Goal: Information Seeking & Learning: Learn about a topic

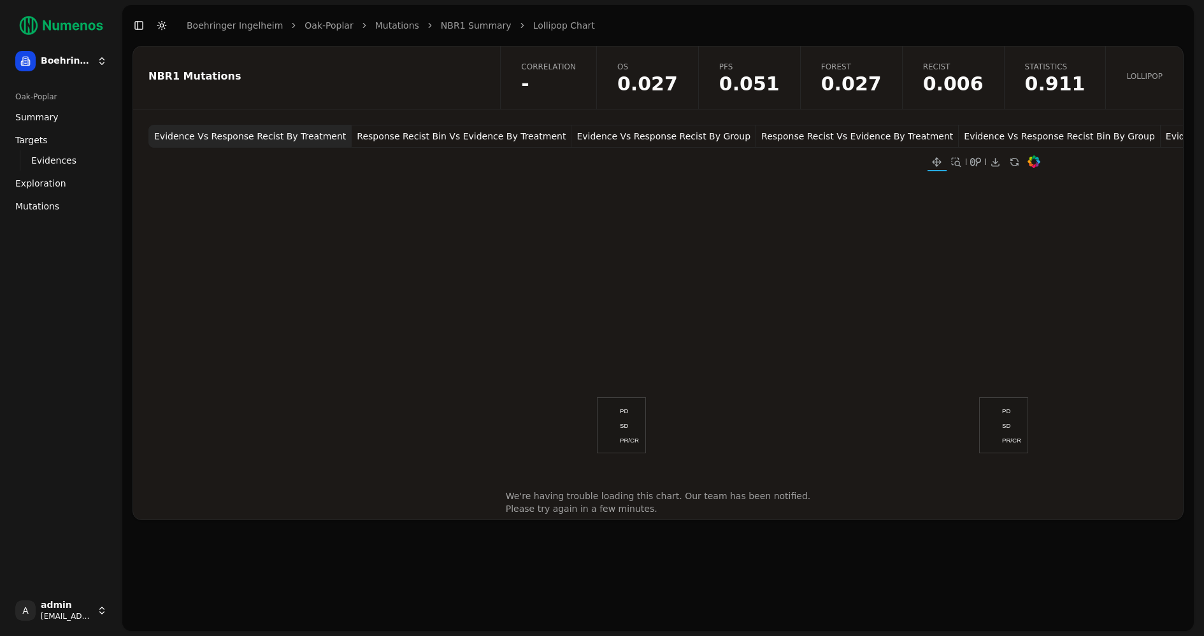
click at [44, 206] on span "Mutations" at bounding box center [37, 206] width 44 height 13
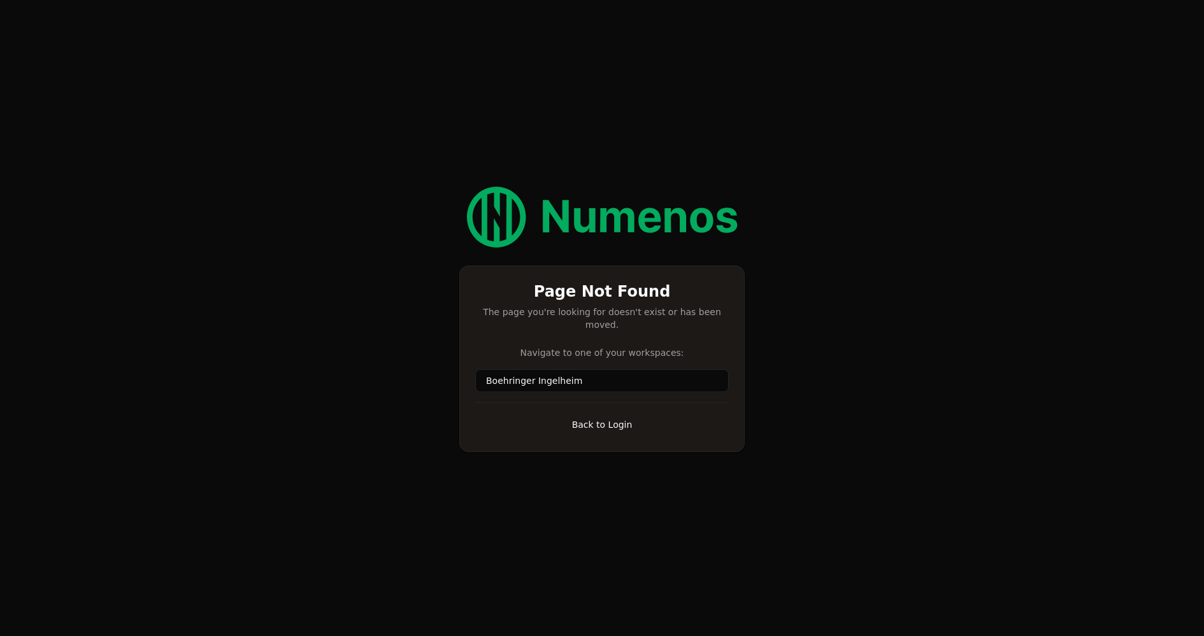
click at [514, 374] on link "Boehringer Ingelheim" at bounding box center [601, 380] width 253 height 23
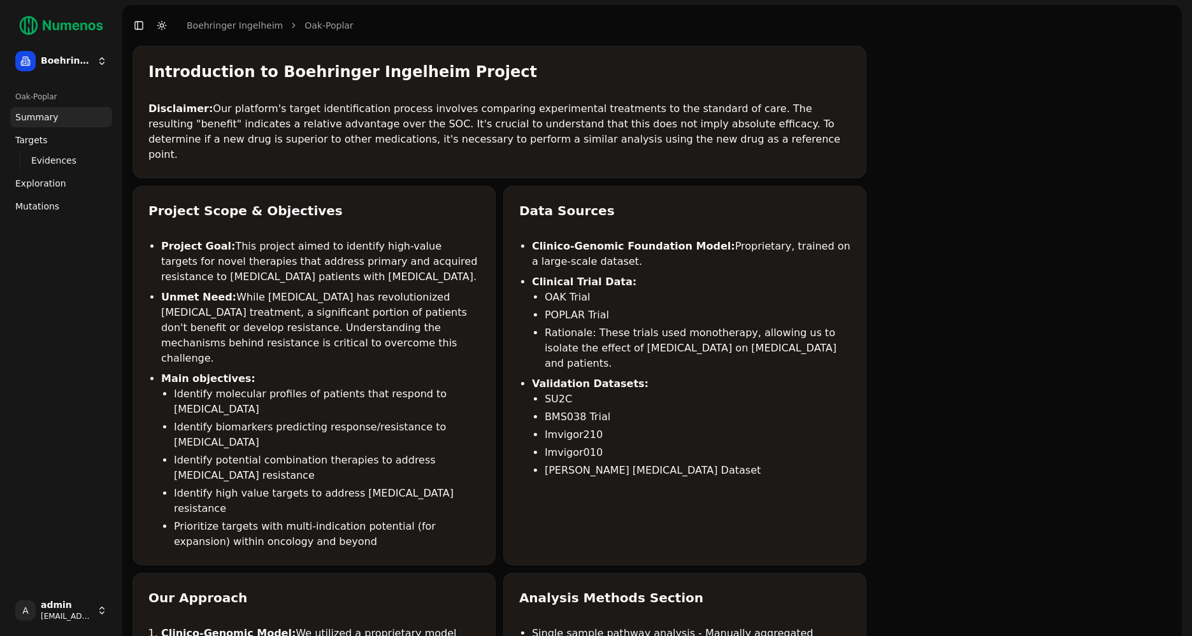
click at [57, 207] on link "Mutations" at bounding box center [61, 206] width 102 height 20
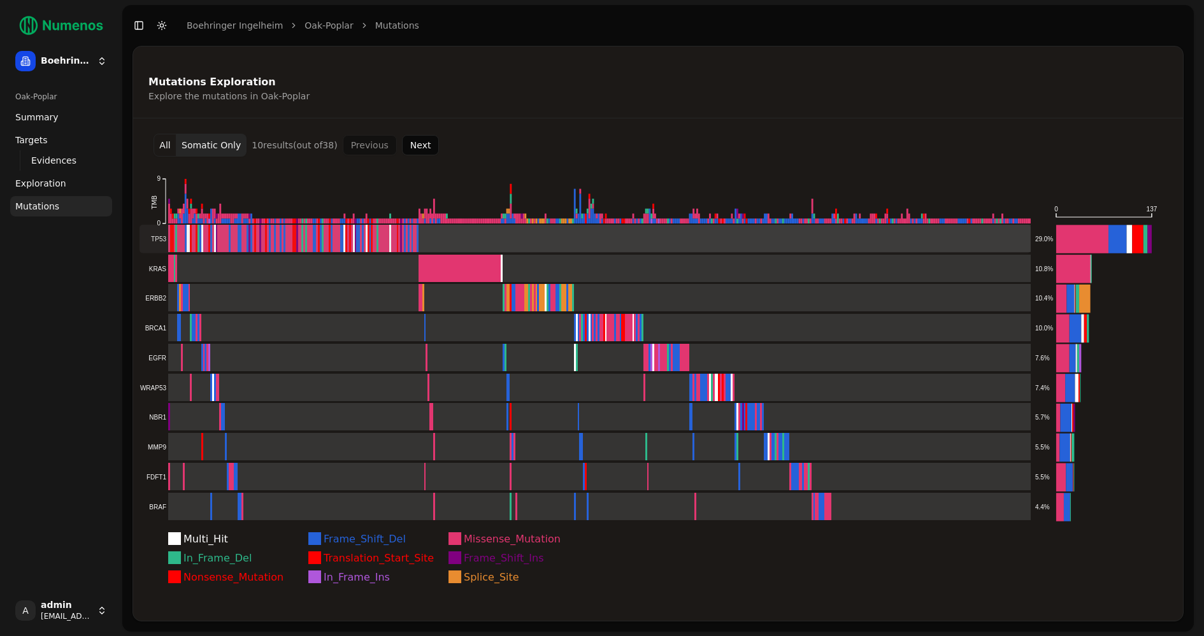
click at [220, 230] on rect at bounding box center [584, 239] width 891 height 28
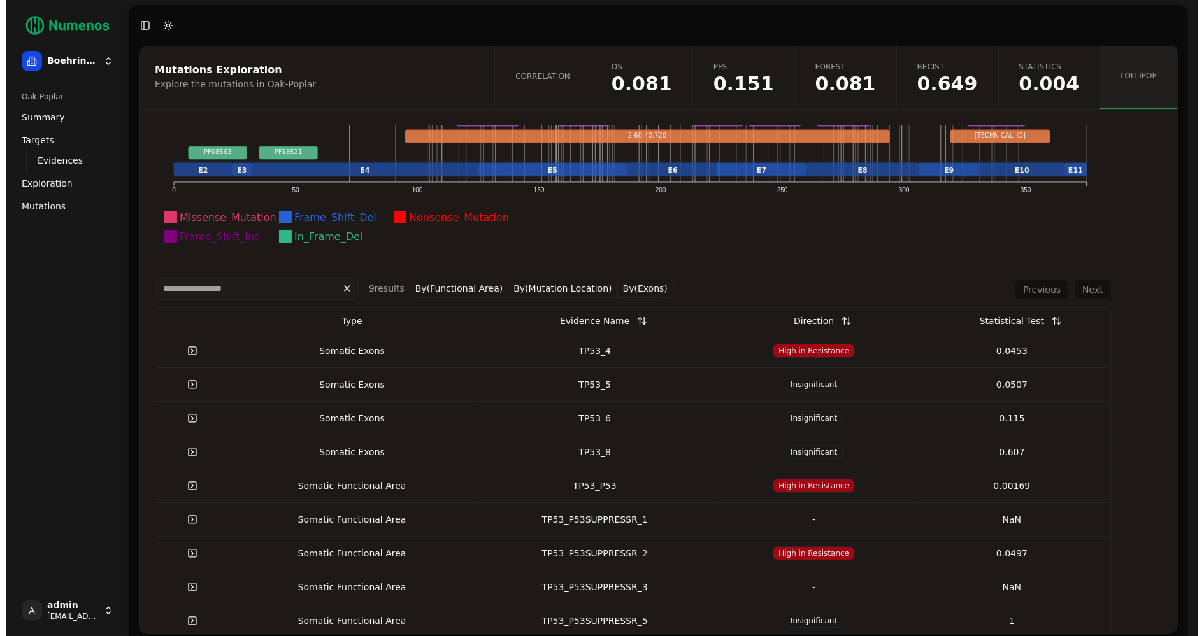
scroll to position [304, 0]
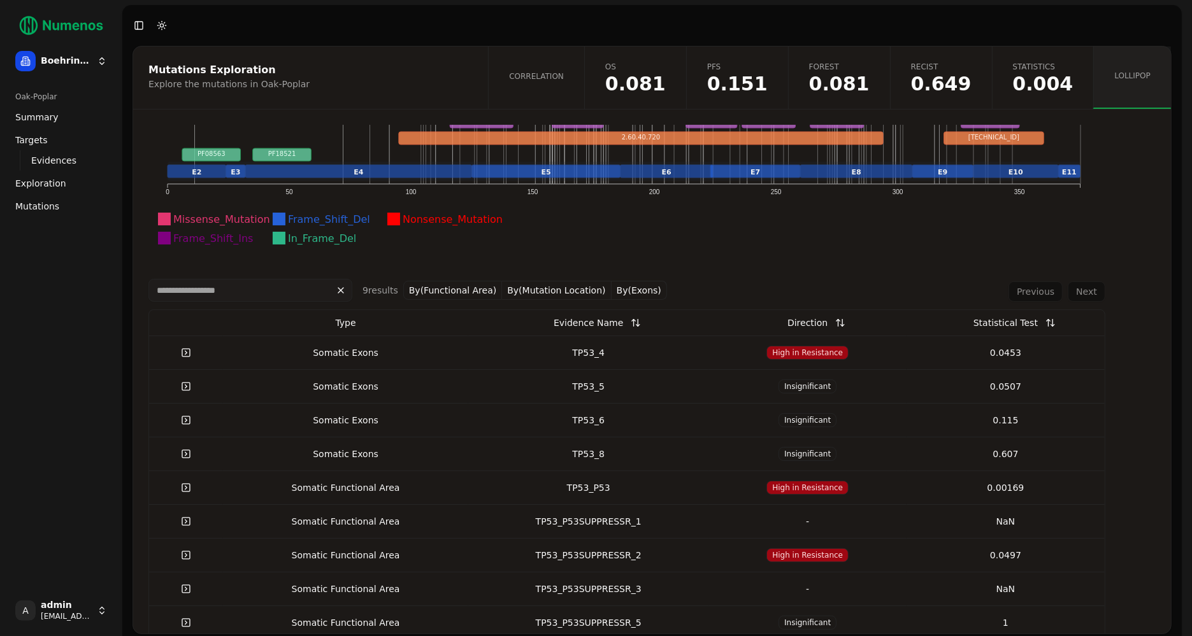
click at [182, 348] on link at bounding box center [185, 352] width 25 height 23
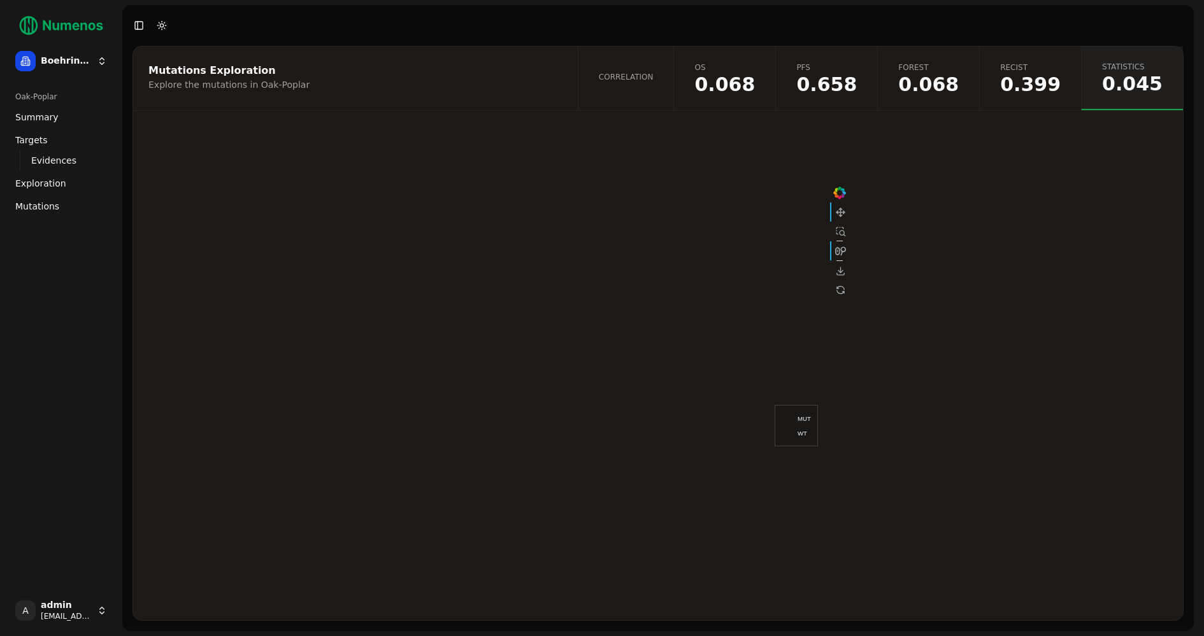
click at [656, 96] on link "Correlation" at bounding box center [626, 78] width 96 height 64
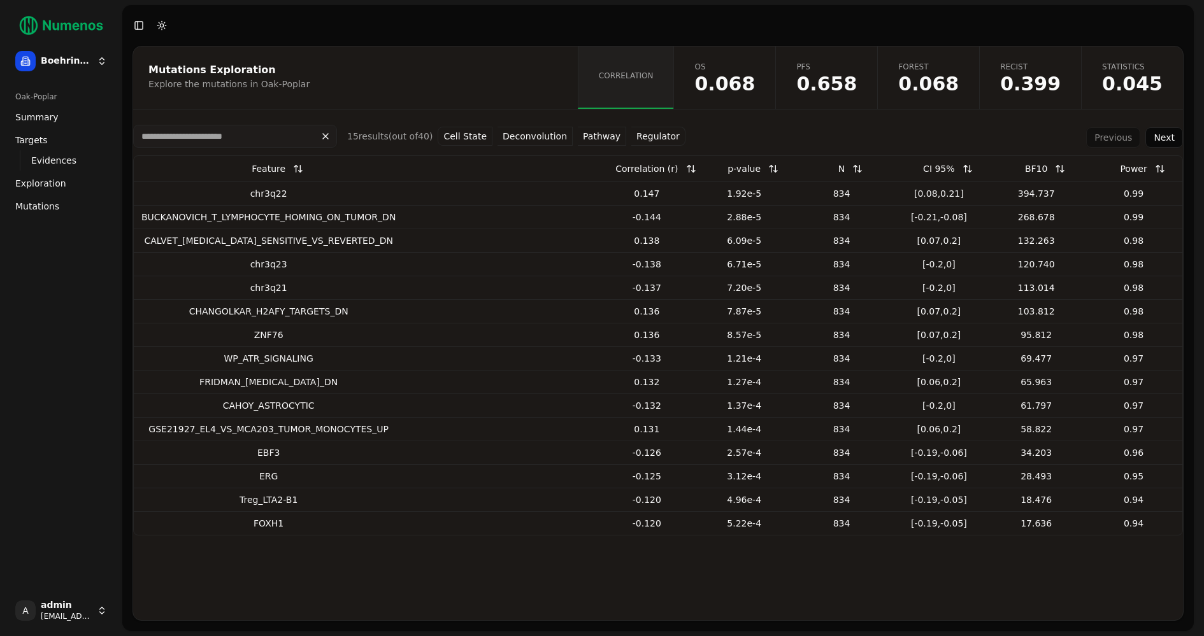
click at [588, 134] on button "Pathway" at bounding box center [602, 136] width 48 height 19
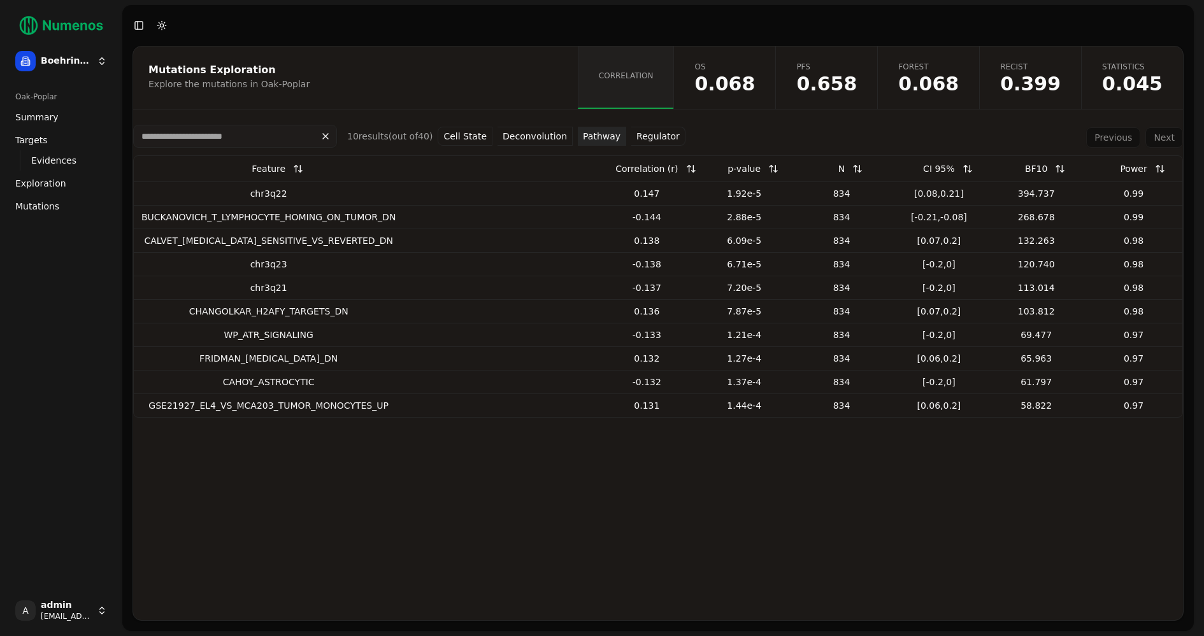
click at [534, 132] on button "Deconvolution" at bounding box center [534, 136] width 75 height 19
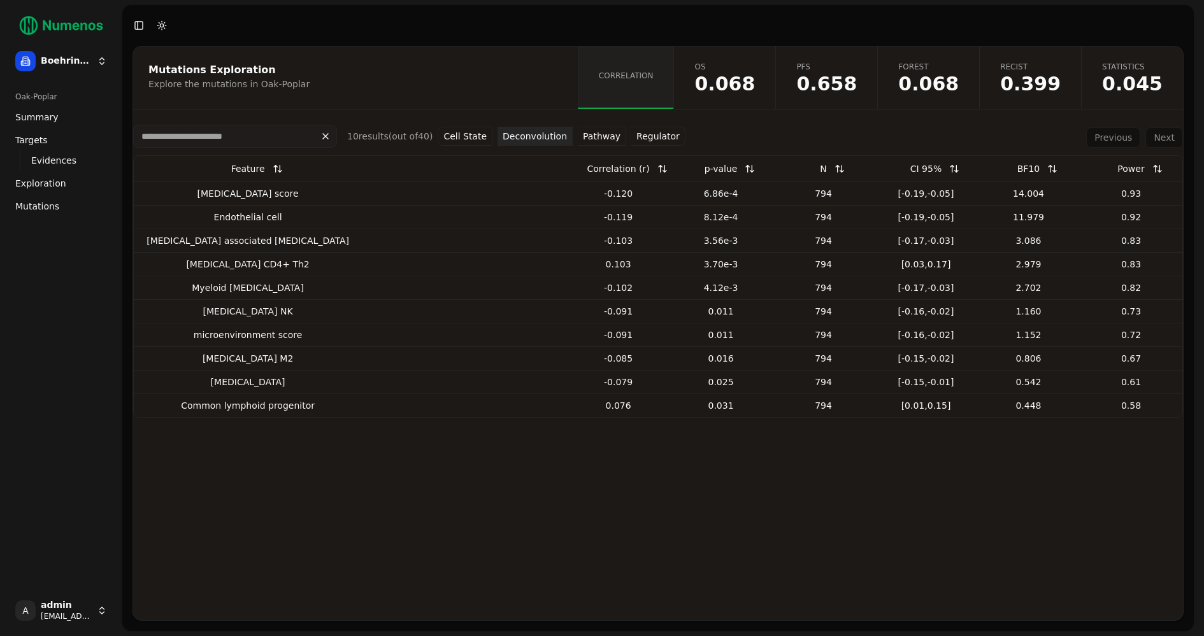
click at [467, 138] on button "Cell State" at bounding box center [465, 136] width 55 height 19
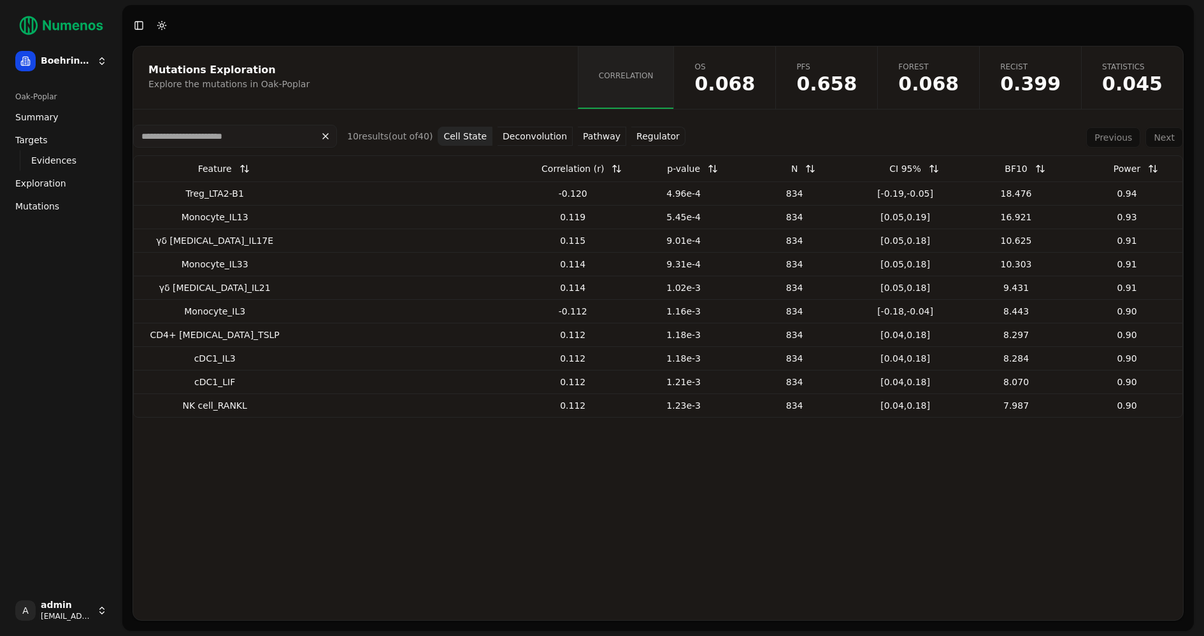
click at [48, 204] on span "Mutations" at bounding box center [37, 206] width 44 height 13
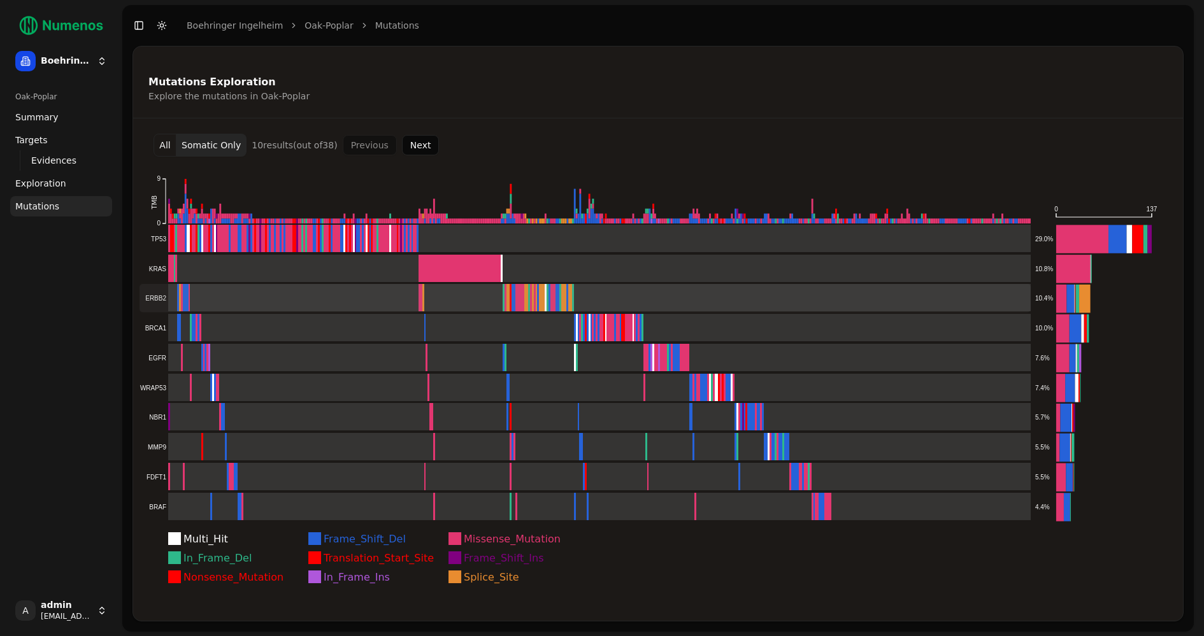
click at [223, 295] on rect at bounding box center [584, 298] width 891 height 28
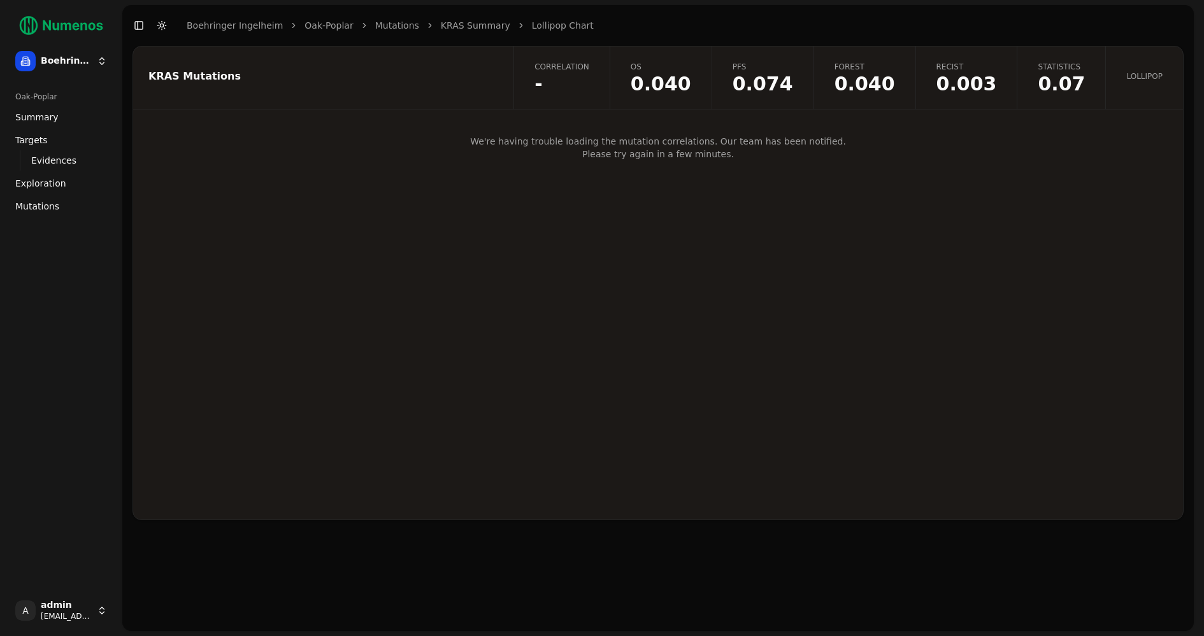
click at [38, 203] on span "Mutations" at bounding box center [37, 206] width 44 height 13
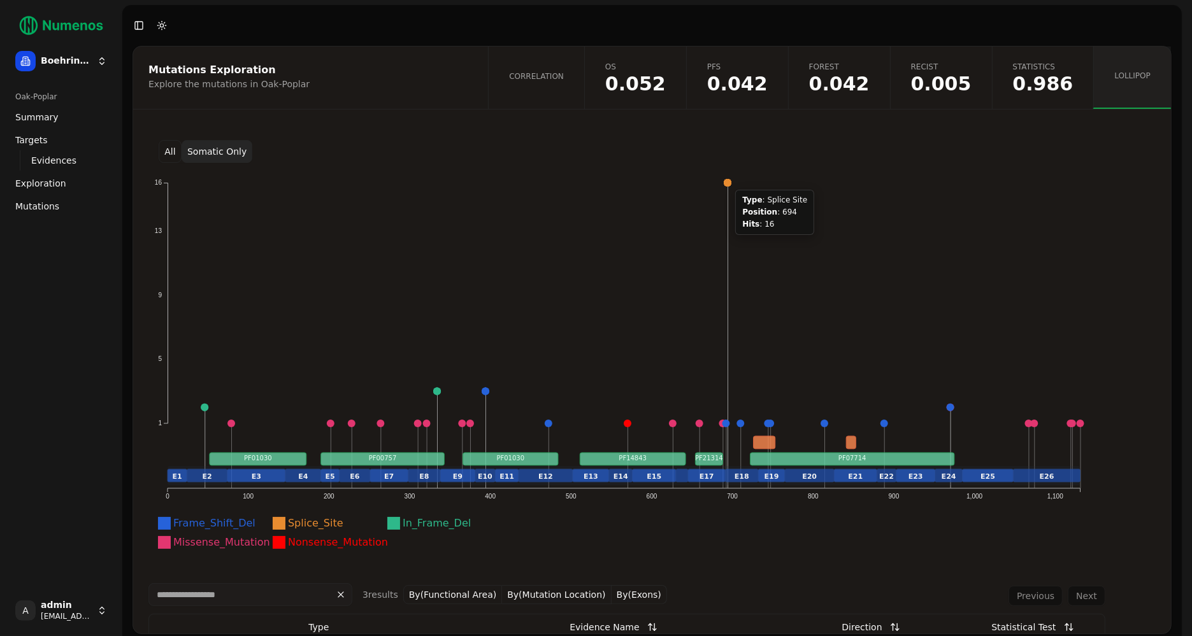
click at [727, 182] on circle at bounding box center [728, 183] width 8 height 8
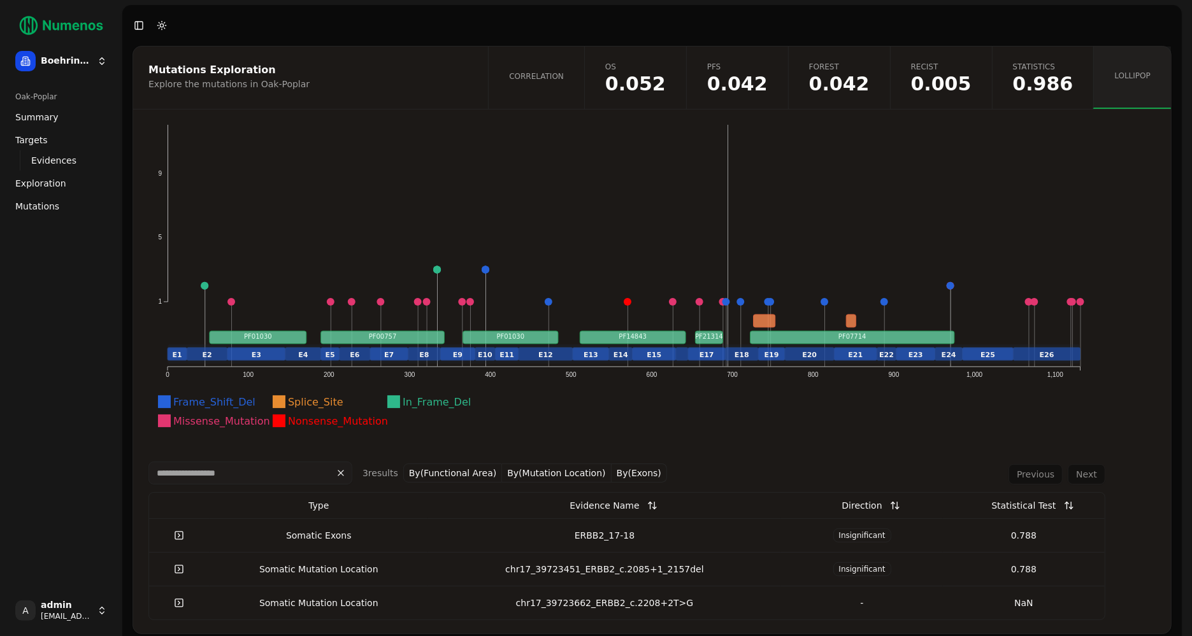
scroll to position [13, 0]
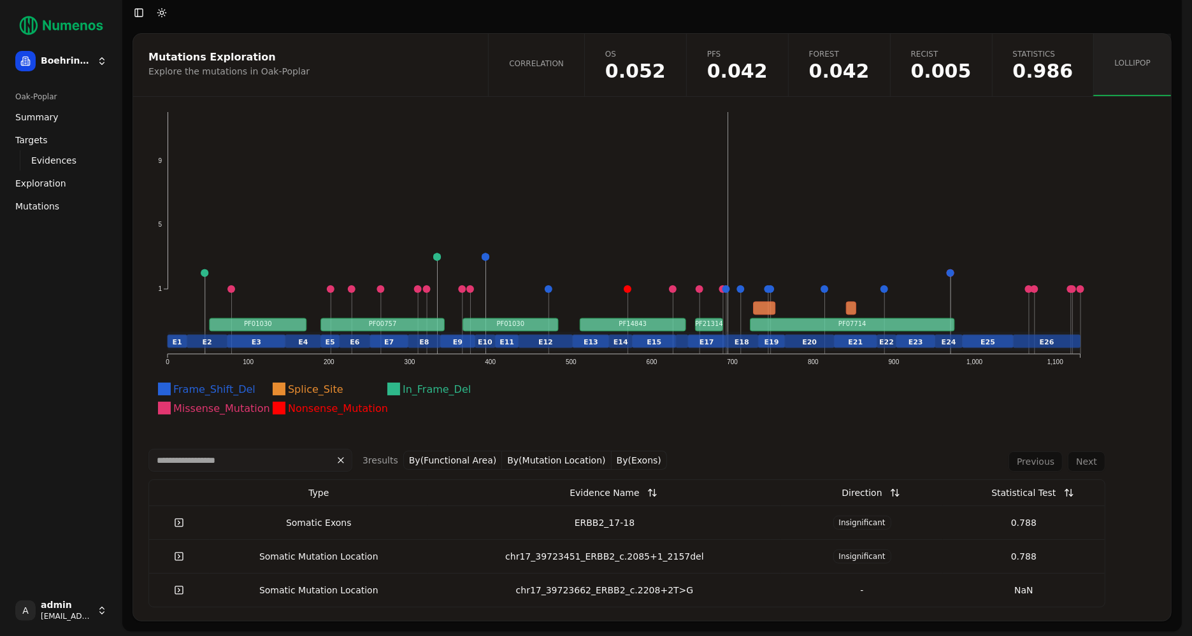
click at [725, 129] on icon "Frame_Shift_Del Splice_Site In_Frame_Del Missense_Mutation Nonsense_Mutation 1 …" at bounding box center [623, 236] width 951 height 395
click at [671, 287] on circle at bounding box center [673, 289] width 8 height 8
click at [702, 339] on text "E17" at bounding box center [706, 342] width 15 height 8
click at [759, 339] on rect at bounding box center [771, 341] width 27 height 13
click at [762, 304] on rect at bounding box center [764, 308] width 22 height 13
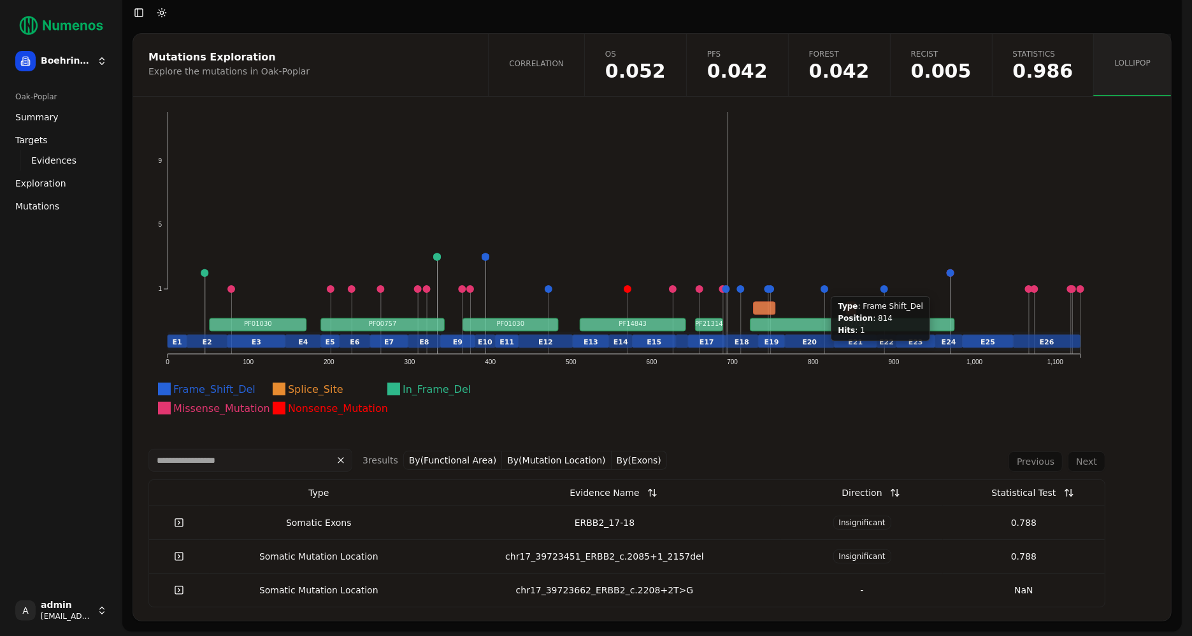
click at [823, 287] on circle at bounding box center [824, 289] width 8 height 8
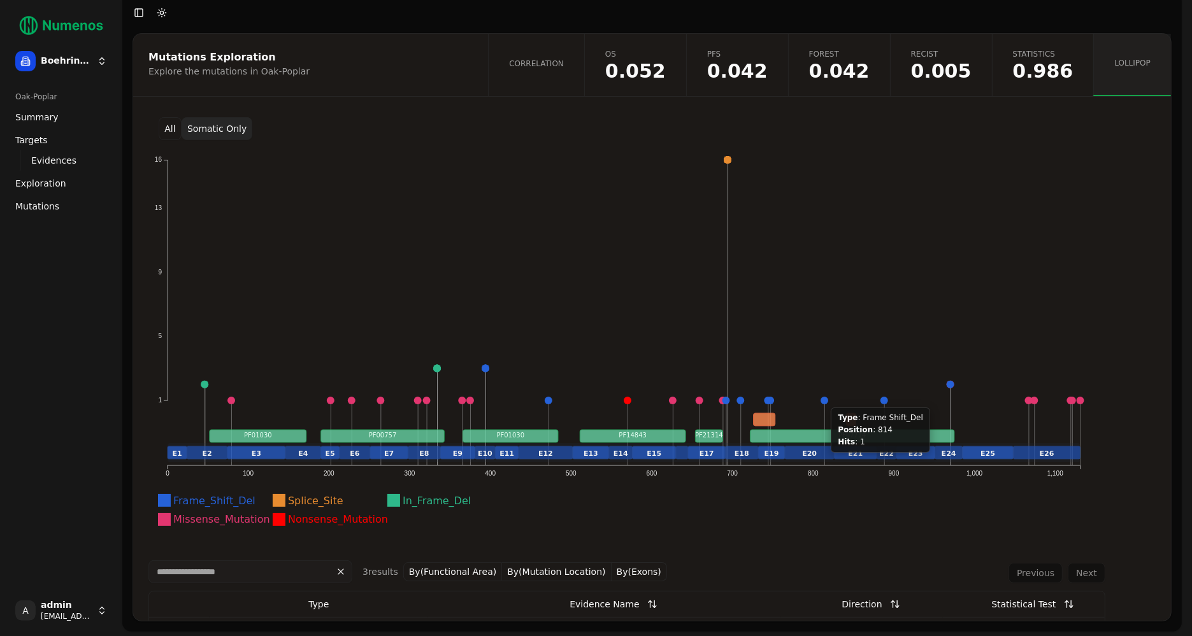
scroll to position [0, 0]
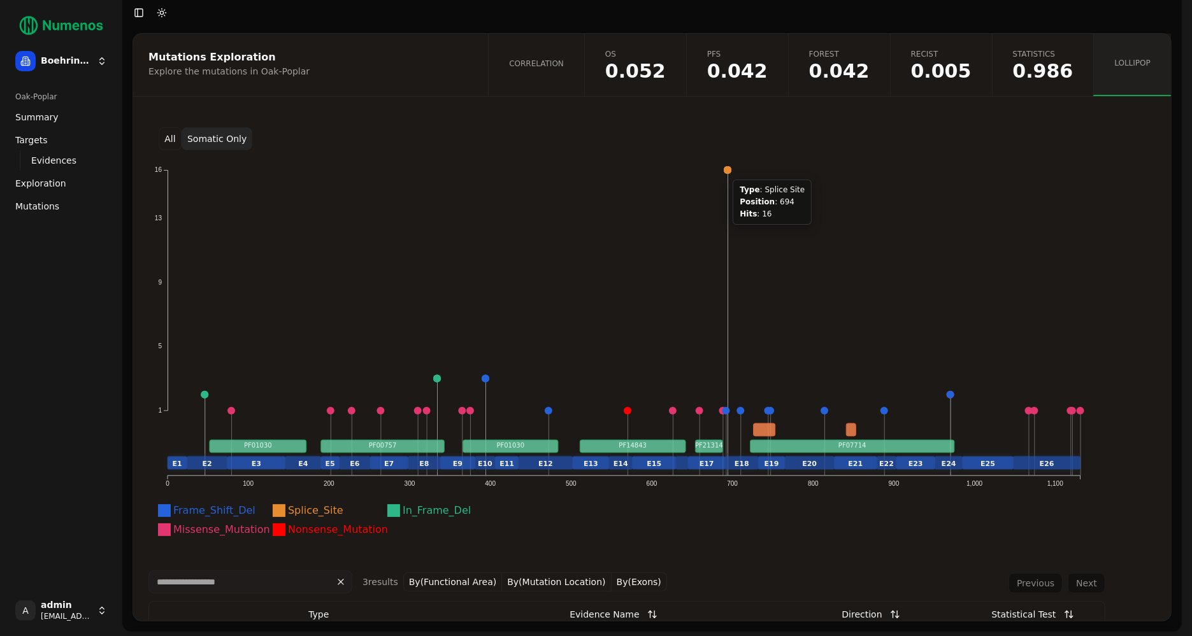
click at [725, 171] on circle at bounding box center [728, 170] width 8 height 8
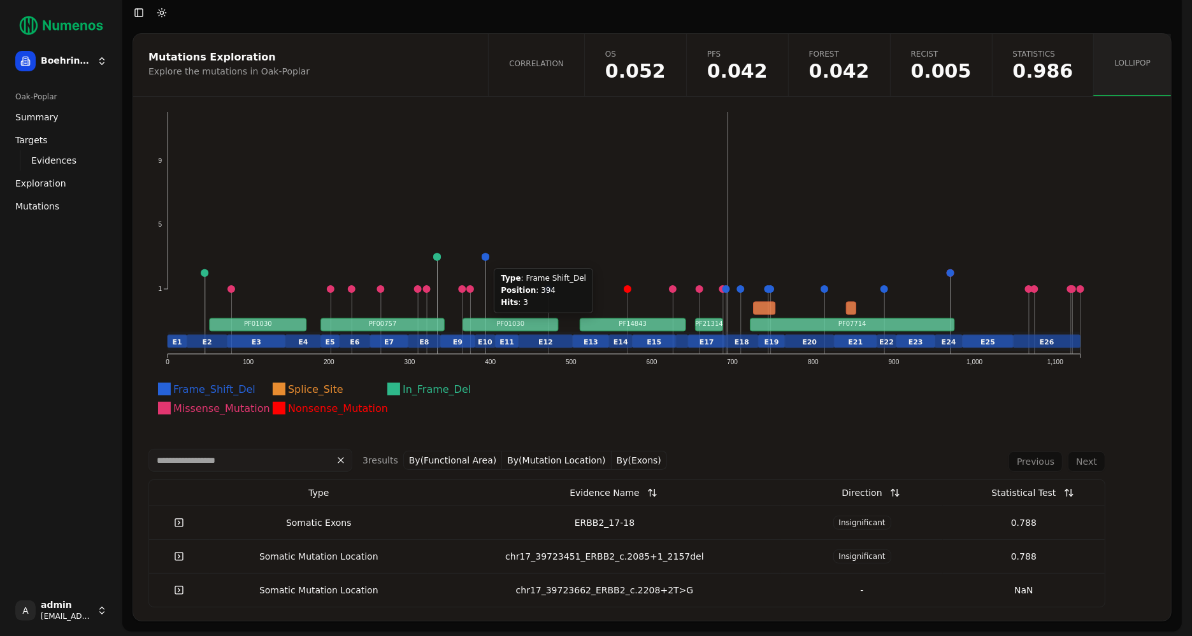
click at [485, 259] on rect at bounding box center [485, 305] width 1 height 97
click at [501, 325] on text "PF01030" at bounding box center [511, 323] width 28 height 7
click at [484, 257] on circle at bounding box center [485, 257] width 8 height 8
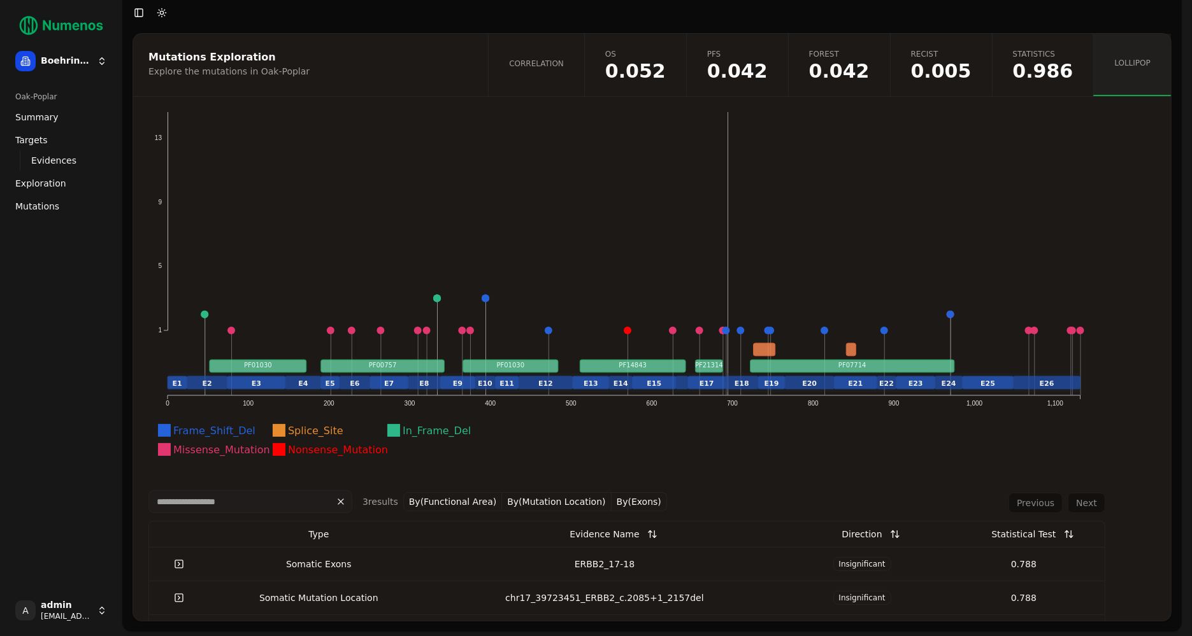
scroll to position [80, 0]
click at [41, 203] on span "Mutations" at bounding box center [37, 206] width 44 height 13
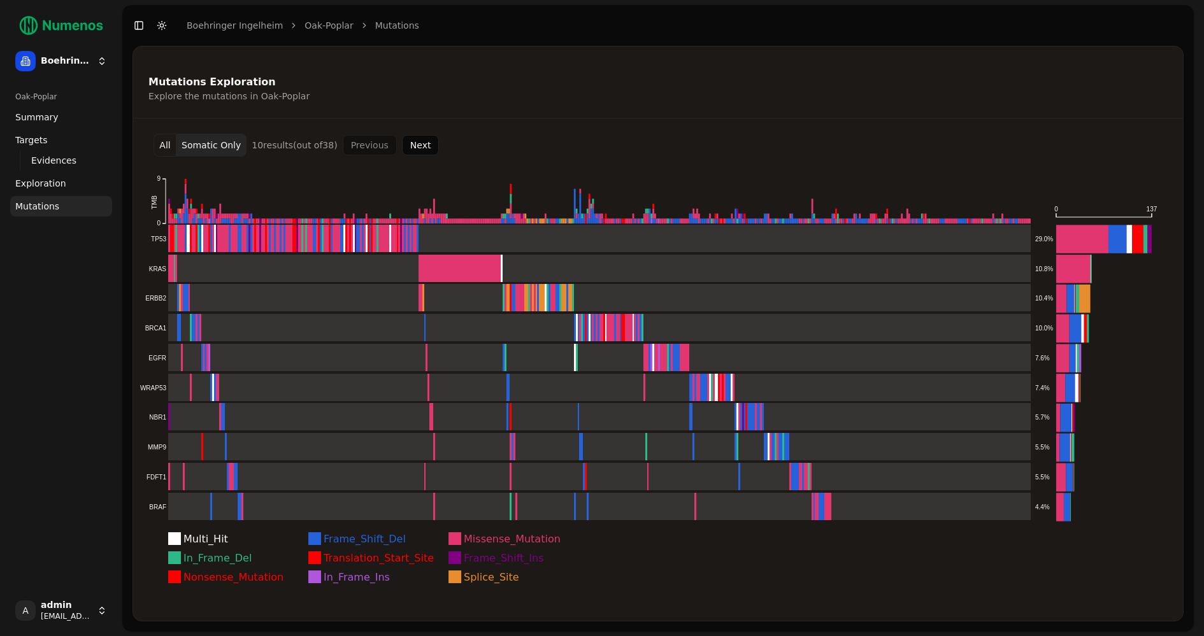
click at [185, 148] on button "Somatic Only" at bounding box center [211, 145] width 70 height 23
click at [168, 147] on button "All" at bounding box center [164, 145] width 23 height 23
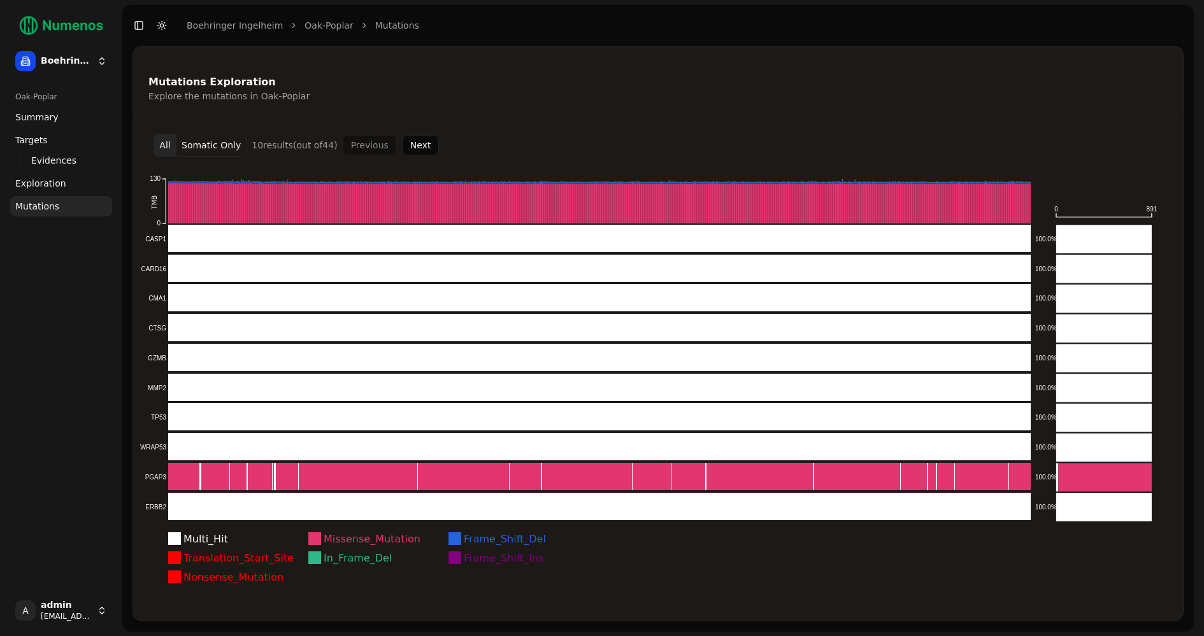
click at [414, 144] on button "Next" at bounding box center [421, 145] width 38 height 20
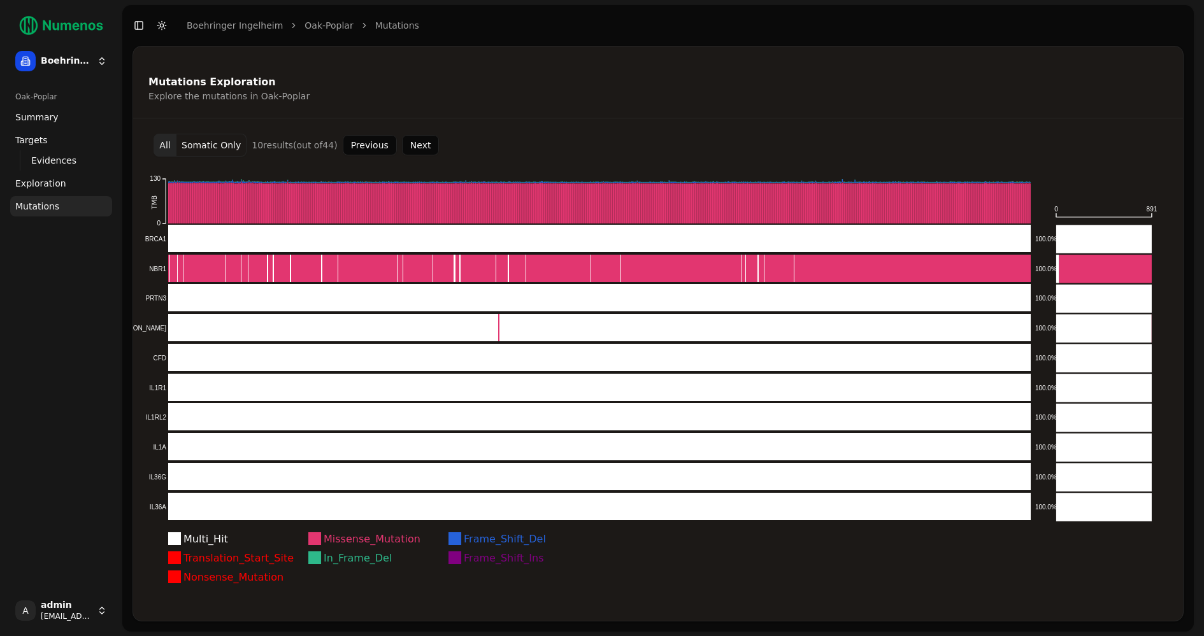
click at [413, 144] on button "Next" at bounding box center [421, 145] width 38 height 20
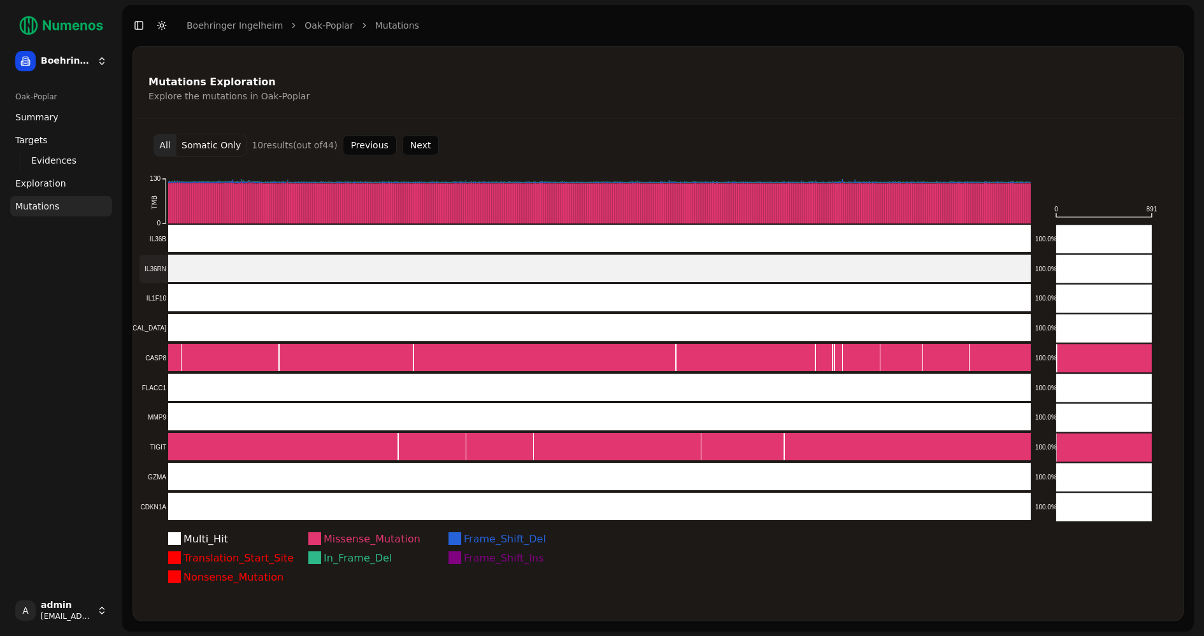
click at [503, 267] on rect at bounding box center [584, 269] width 891 height 28
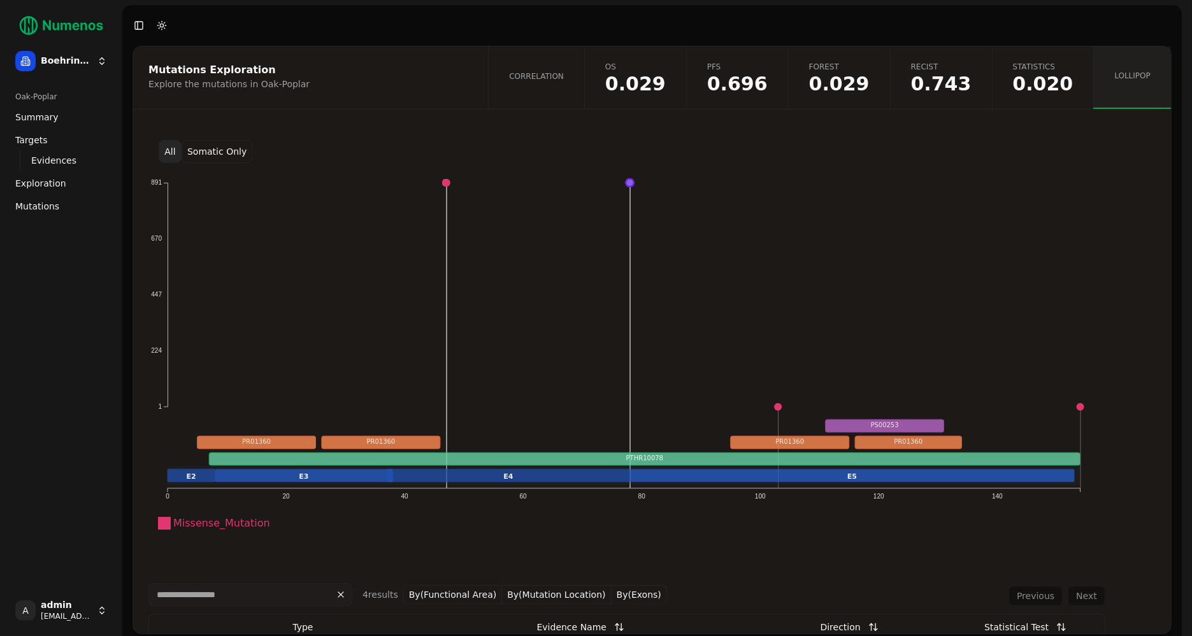
click at [166, 145] on button "All" at bounding box center [170, 151] width 23 height 23
click at [213, 151] on button "Somatic Only" at bounding box center [217, 151] width 71 height 23
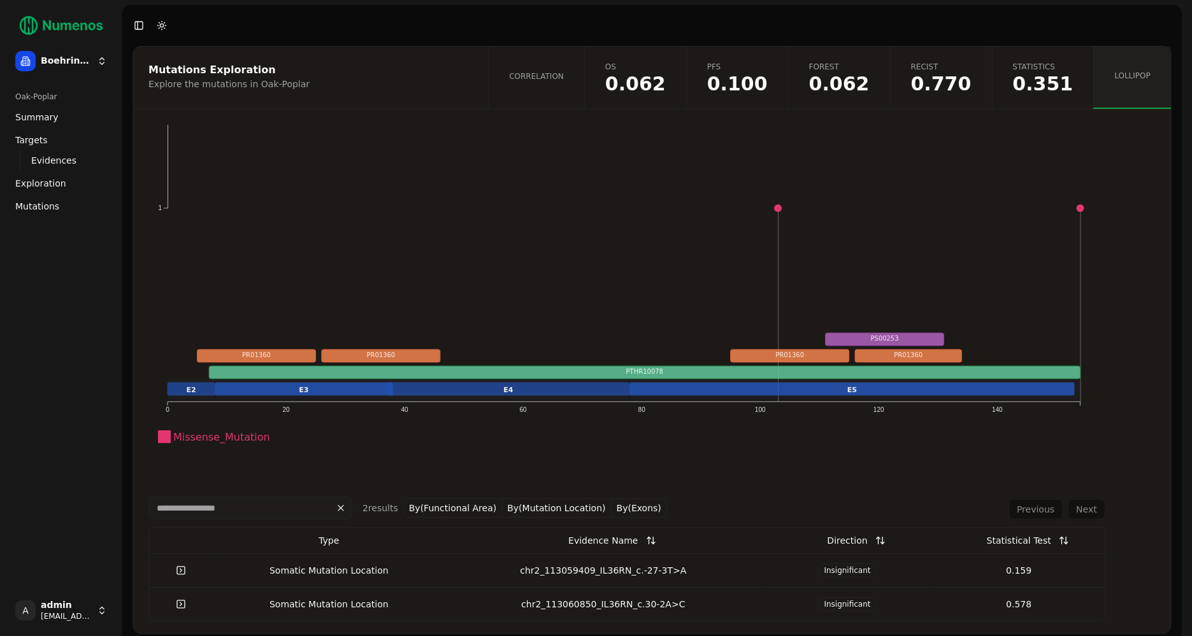
scroll to position [83, 0]
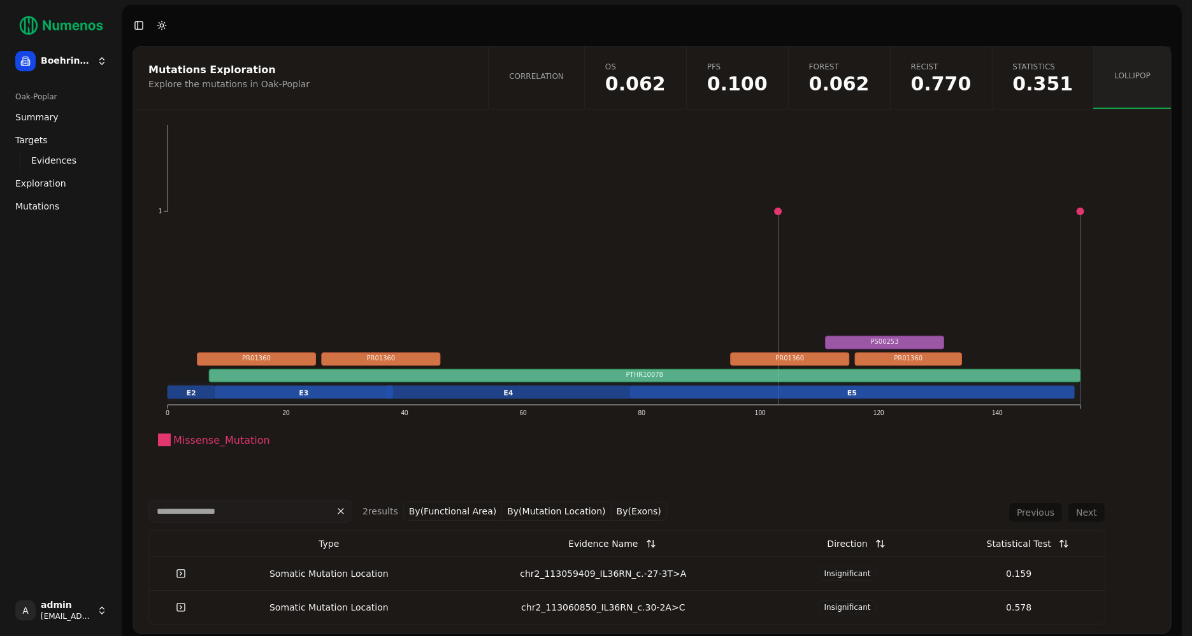
click at [582, 82] on link "Correlation" at bounding box center [536, 77] width 96 height 62
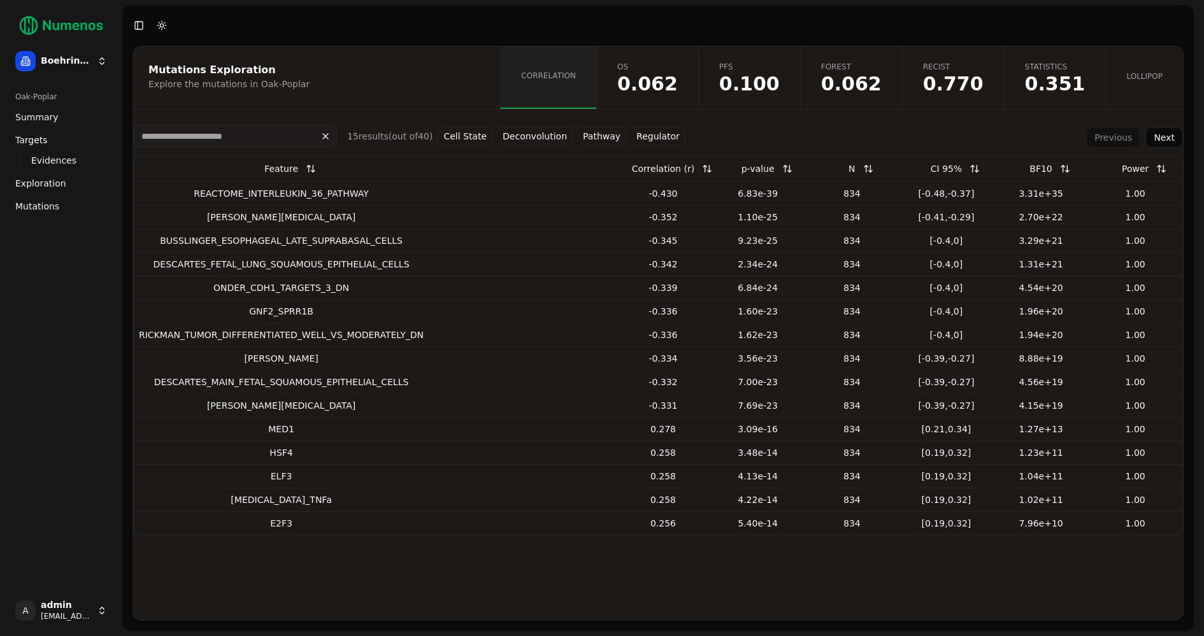
click at [579, 135] on button "Pathway" at bounding box center [602, 136] width 48 height 19
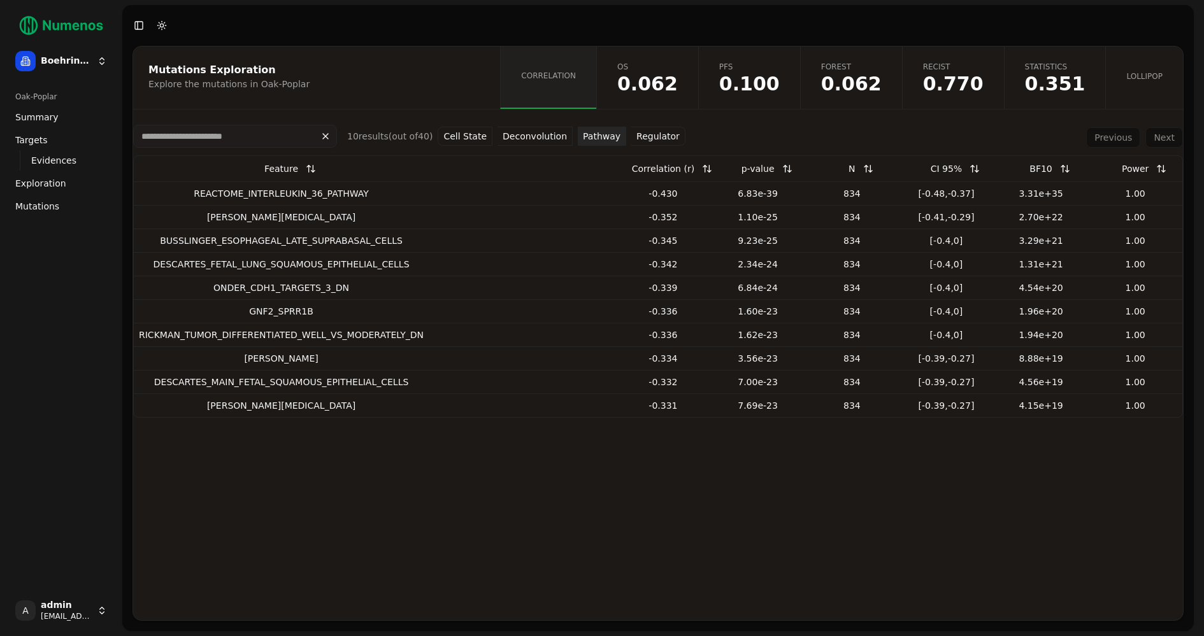
click at [649, 134] on button "Regulator" at bounding box center [658, 136] width 54 height 19
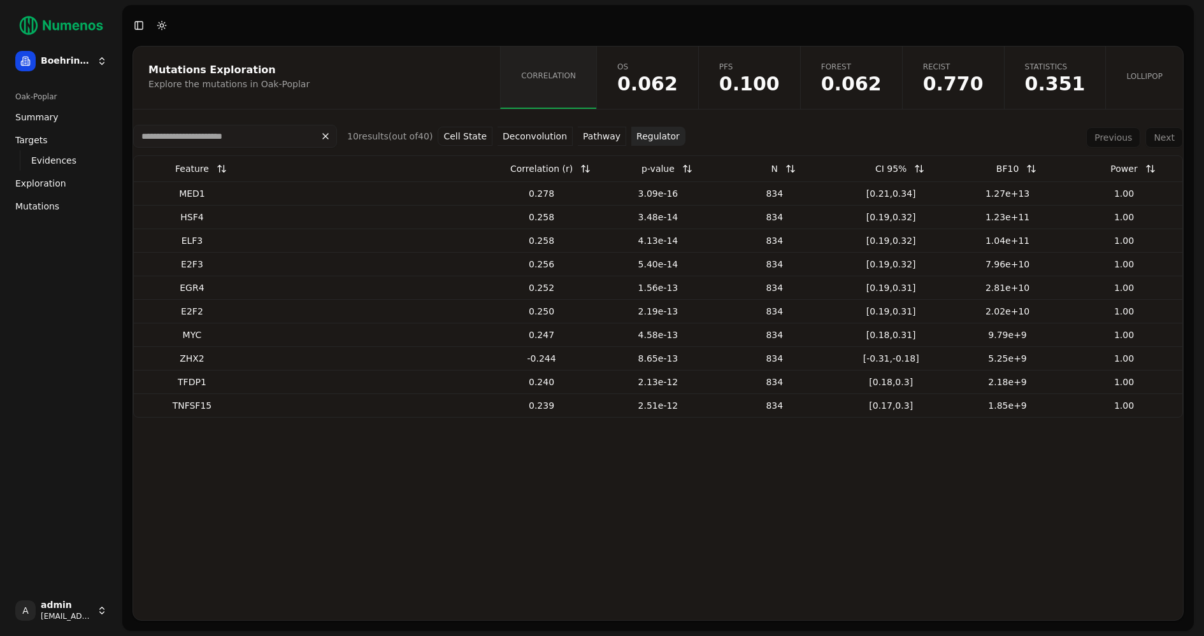
click at [404, 196] on td at bounding box center [425, 194] width 117 height 24
click at [457, 140] on button "Cell State" at bounding box center [465, 136] width 55 height 19
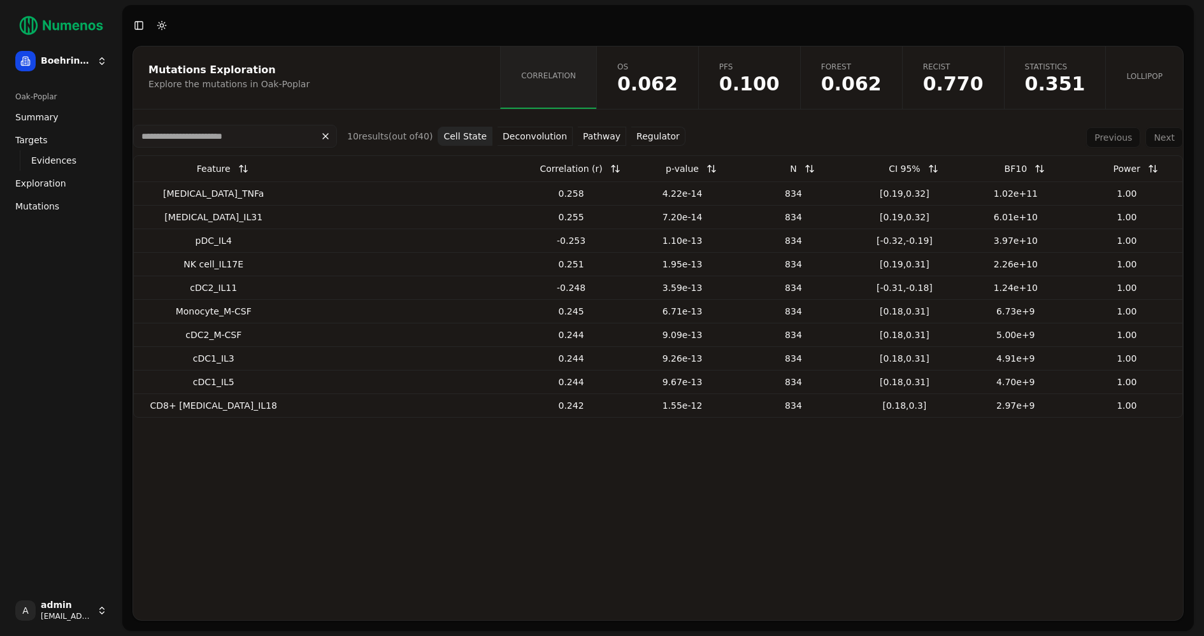
click at [459, 135] on button "Cell State" at bounding box center [465, 136] width 55 height 19
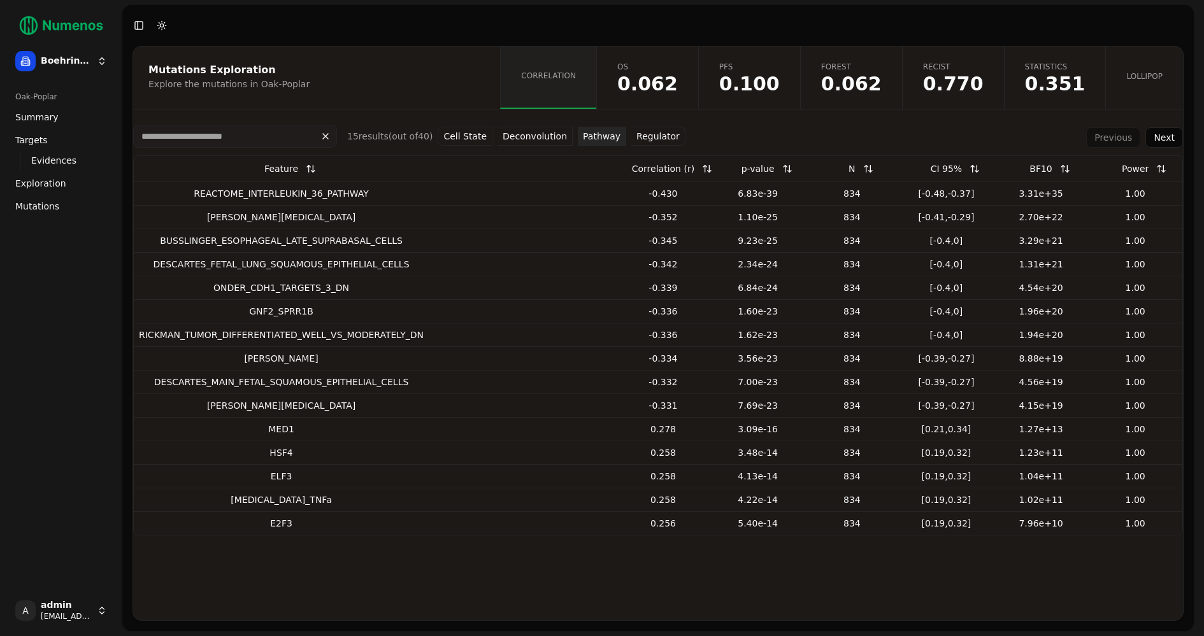
click at [454, 141] on button "Cell State" at bounding box center [465, 136] width 55 height 19
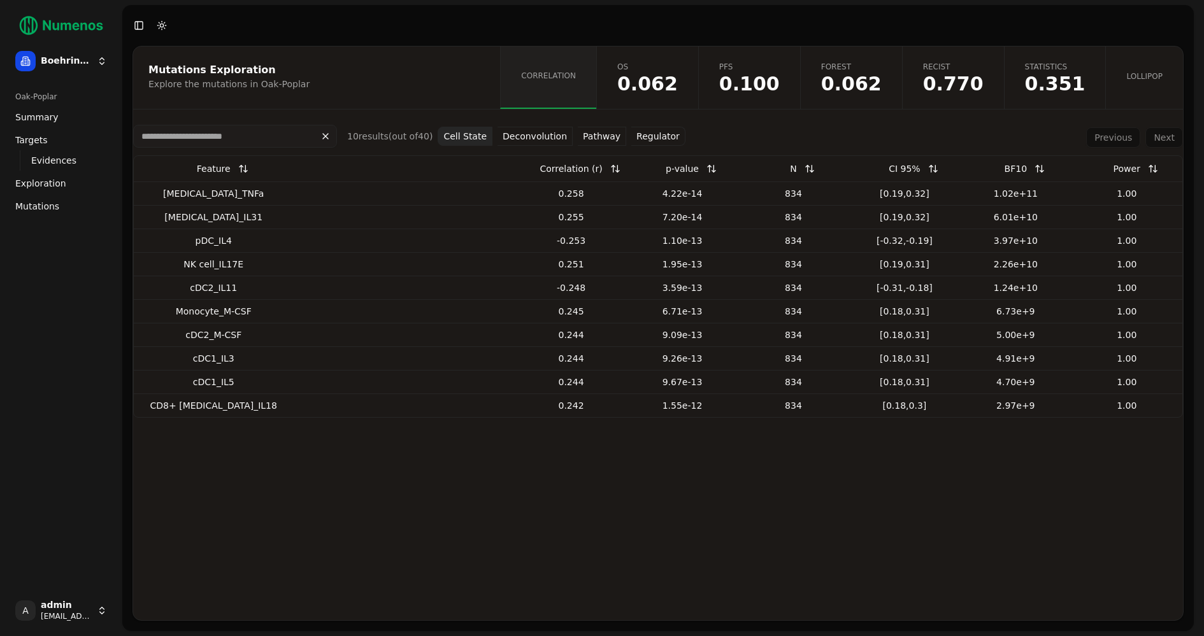
click at [293, 276] on td at bounding box center [348, 288] width 111 height 24
click at [35, 211] on span "Mutations" at bounding box center [37, 206] width 44 height 13
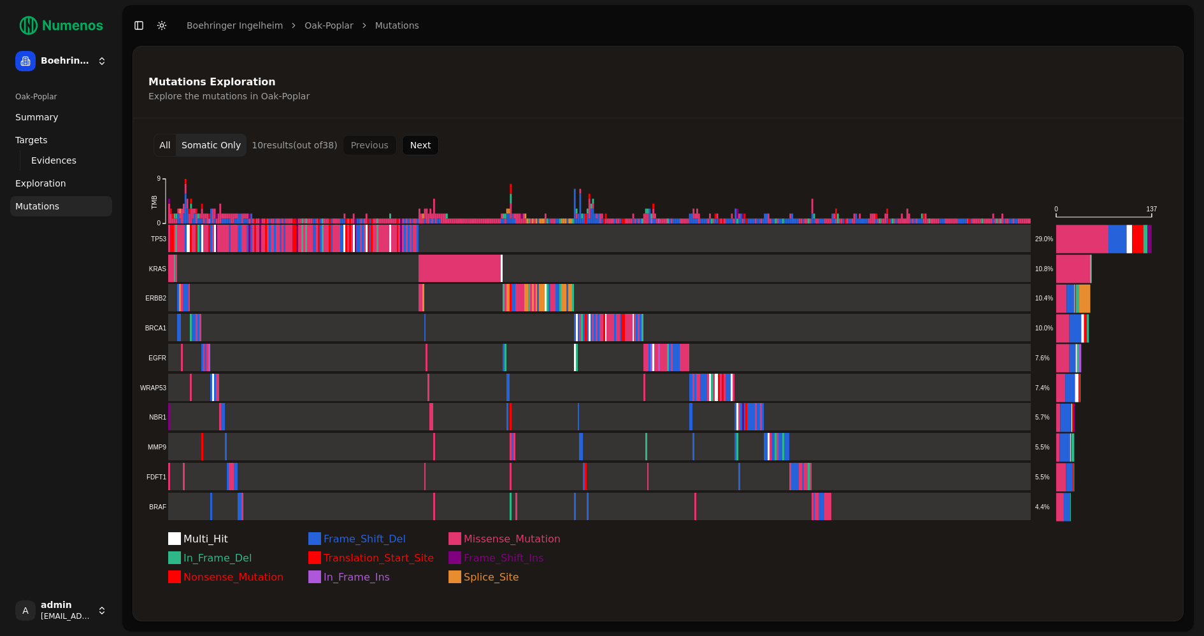
click at [414, 148] on button "Next" at bounding box center [421, 145] width 38 height 20
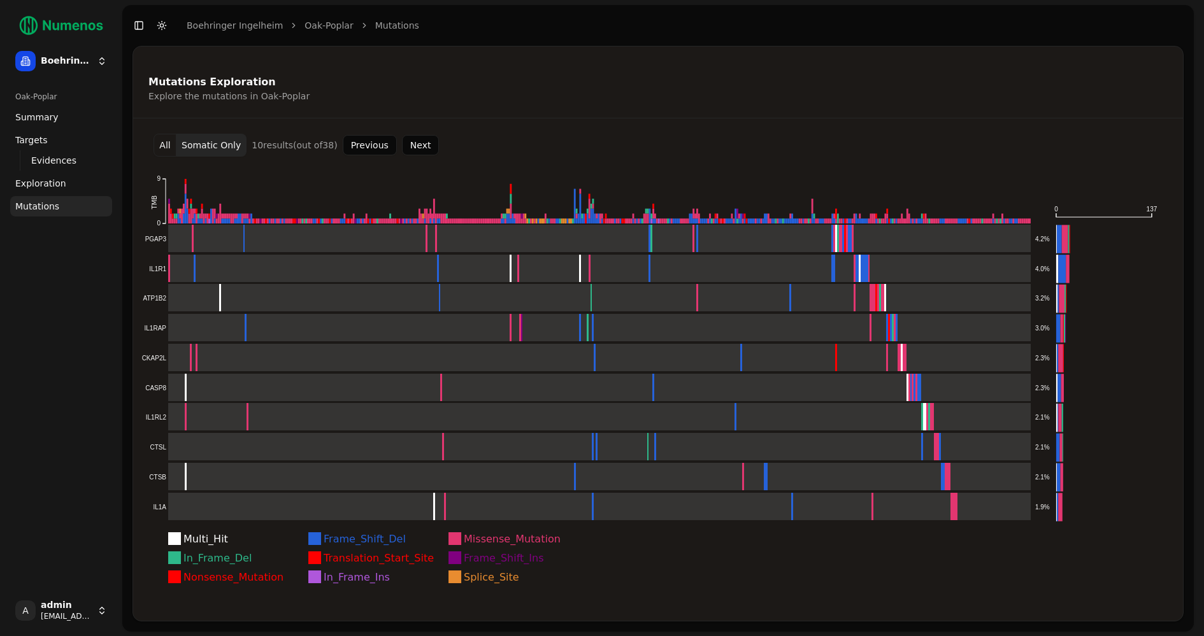
click at [414, 148] on button "Next" at bounding box center [421, 145] width 38 height 20
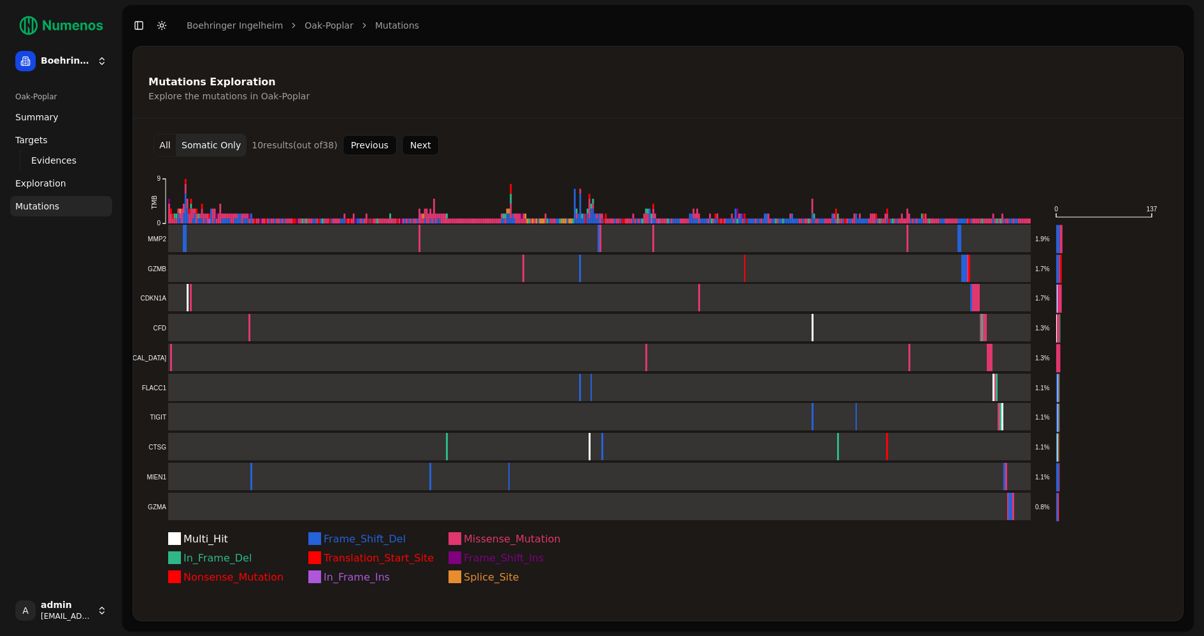
click at [414, 148] on button "Next" at bounding box center [421, 145] width 38 height 20
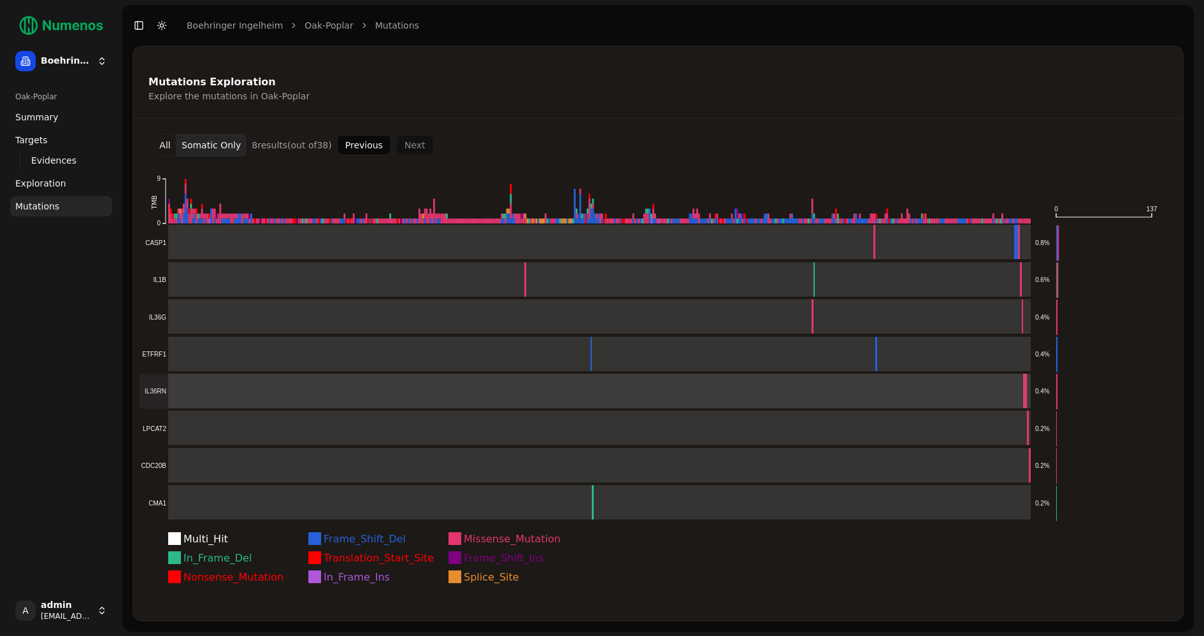
click at [763, 391] on rect at bounding box center [584, 391] width 891 height 35
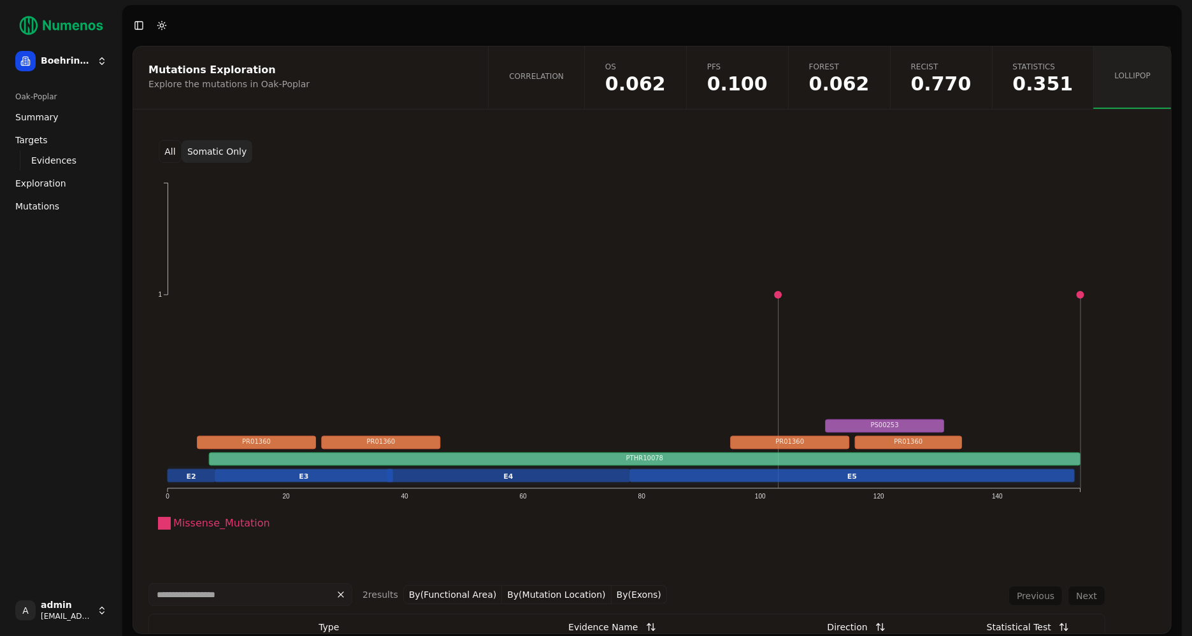
click at [564, 75] on span "Correlation" at bounding box center [536, 76] width 55 height 10
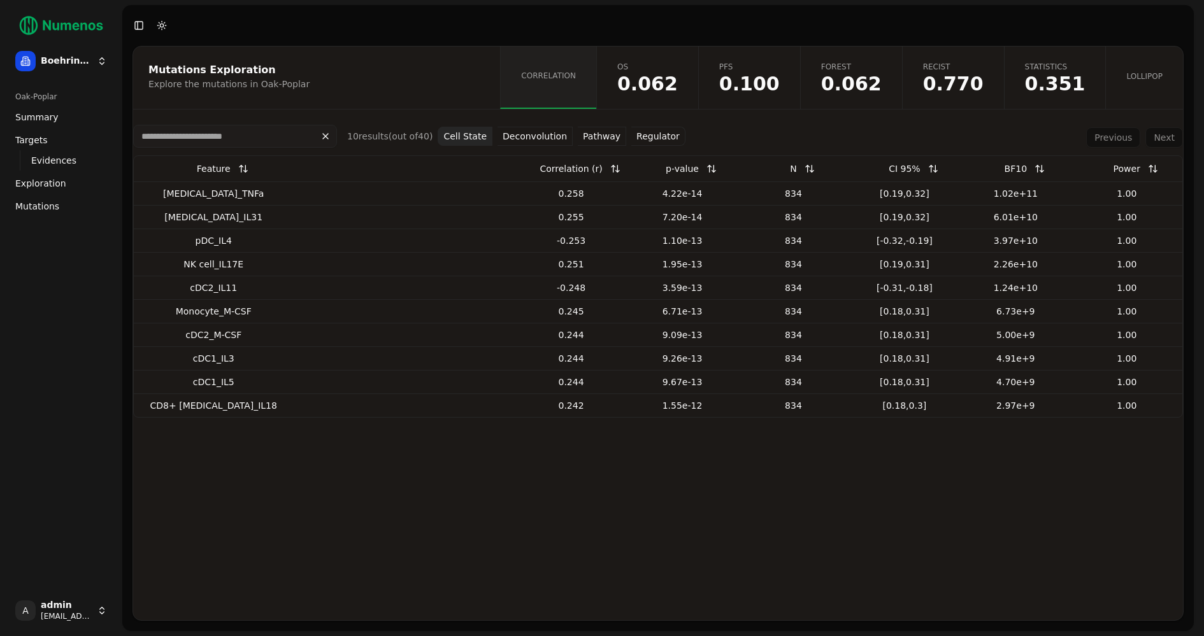
click at [603, 134] on button "Pathway" at bounding box center [602, 136] width 48 height 19
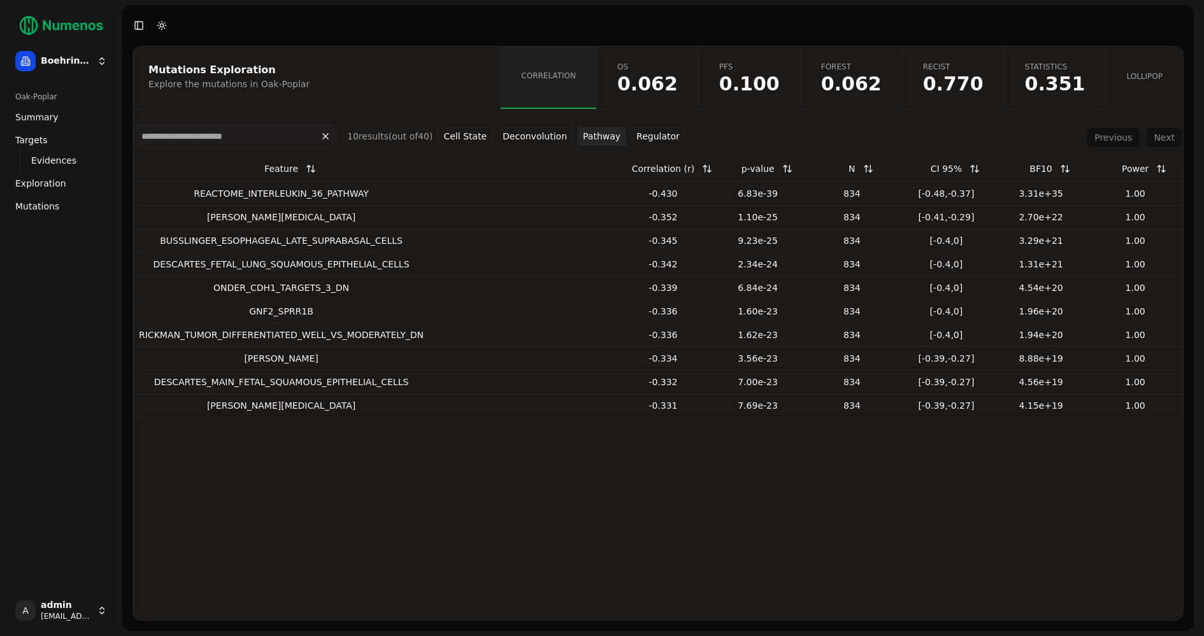
click at [971, 72] on link "Recist 0.770" at bounding box center [953, 77] width 102 height 62
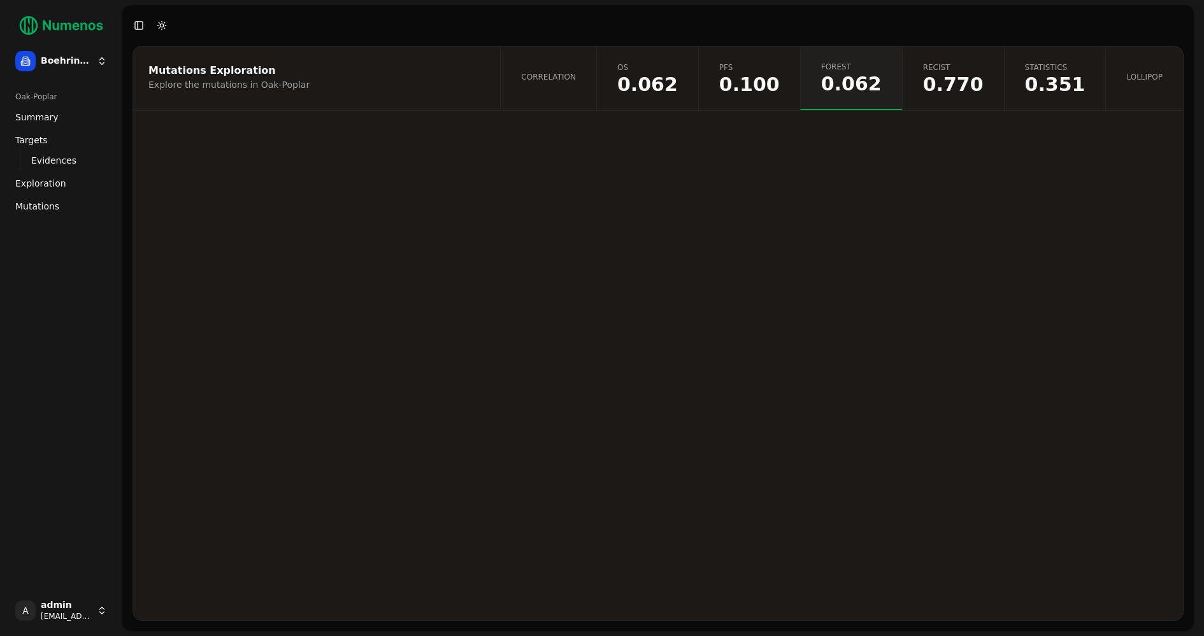
click at [780, 82] on span "0.100" at bounding box center [749, 84] width 61 height 19
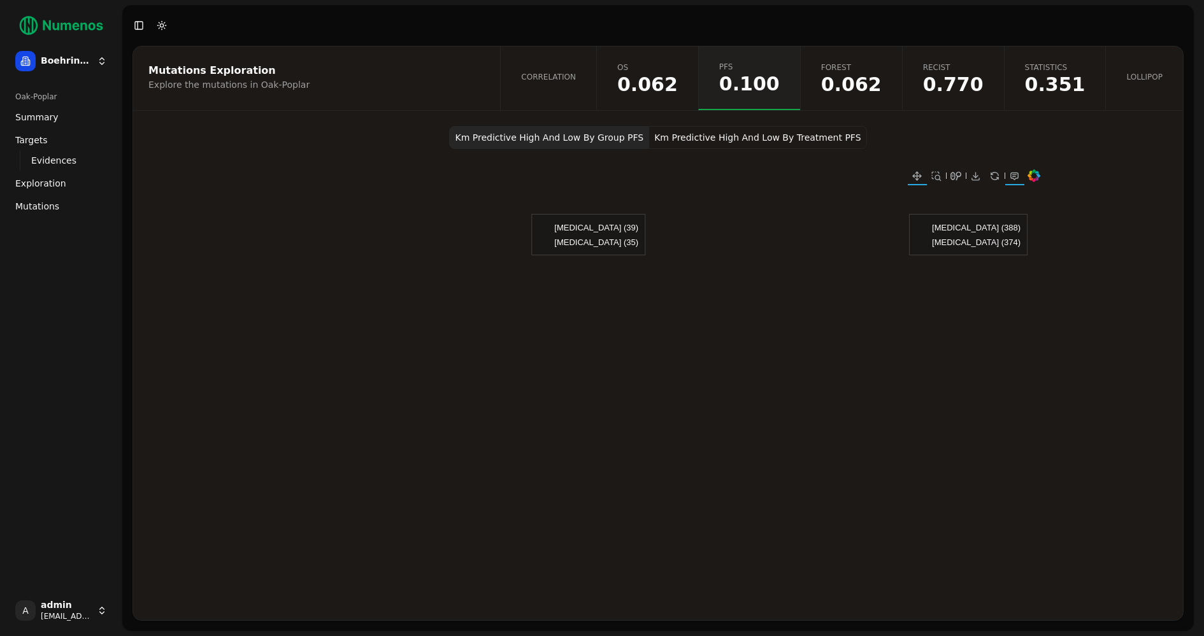
click at [748, 143] on button "Km Predictive High And Low By Treatment PFS" at bounding box center [757, 137] width 217 height 23
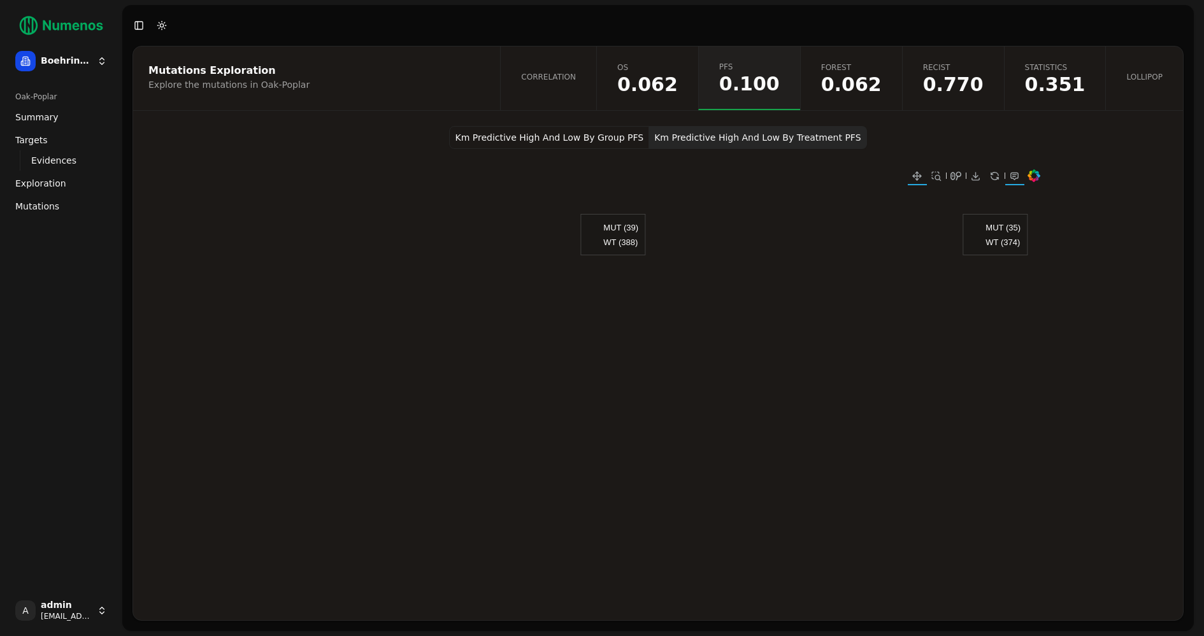
click at [48, 211] on span "Mutations" at bounding box center [37, 206] width 44 height 13
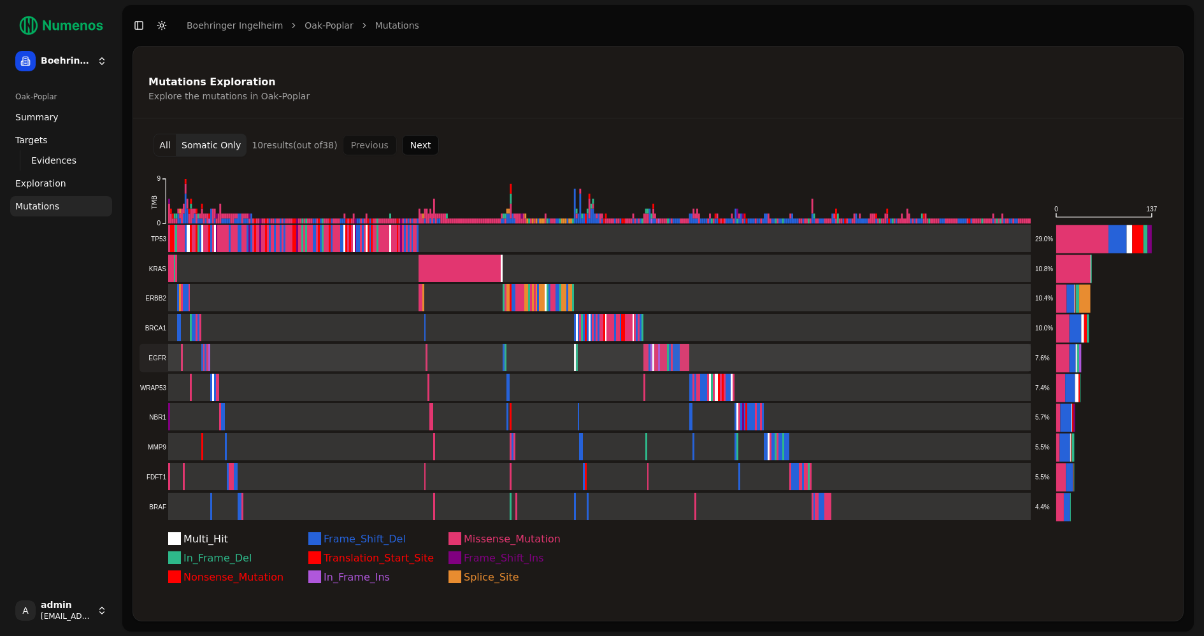
click at [651, 359] on rect at bounding box center [584, 358] width 891 height 28
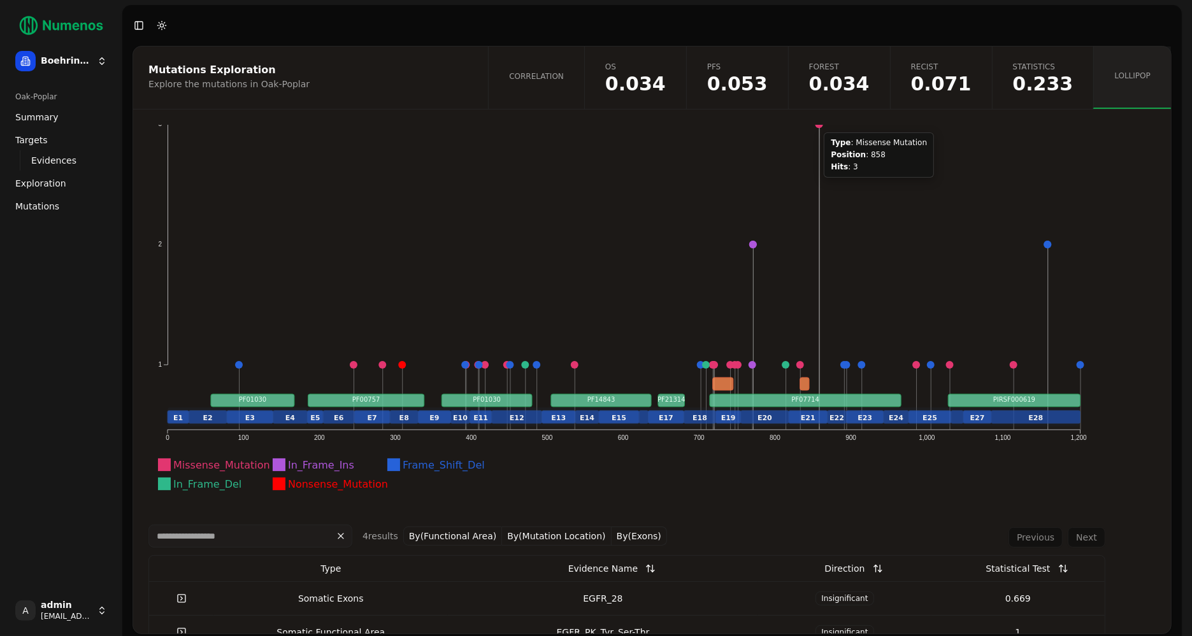
scroll to position [67, 0]
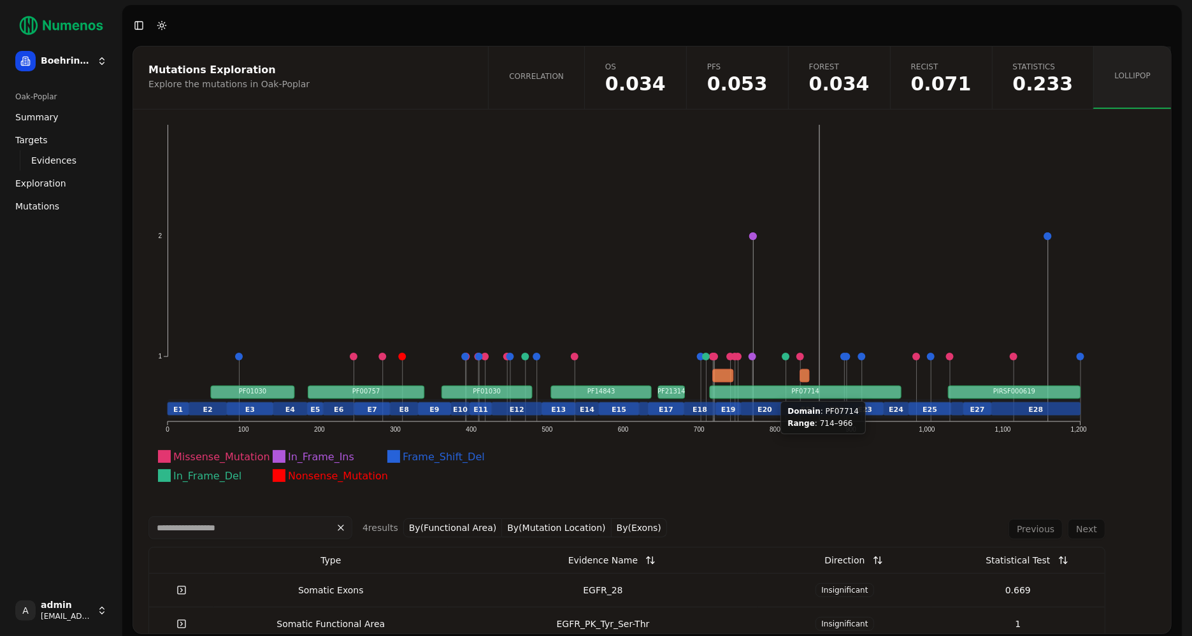
click at [773, 393] on rect at bounding box center [805, 392] width 191 height 13
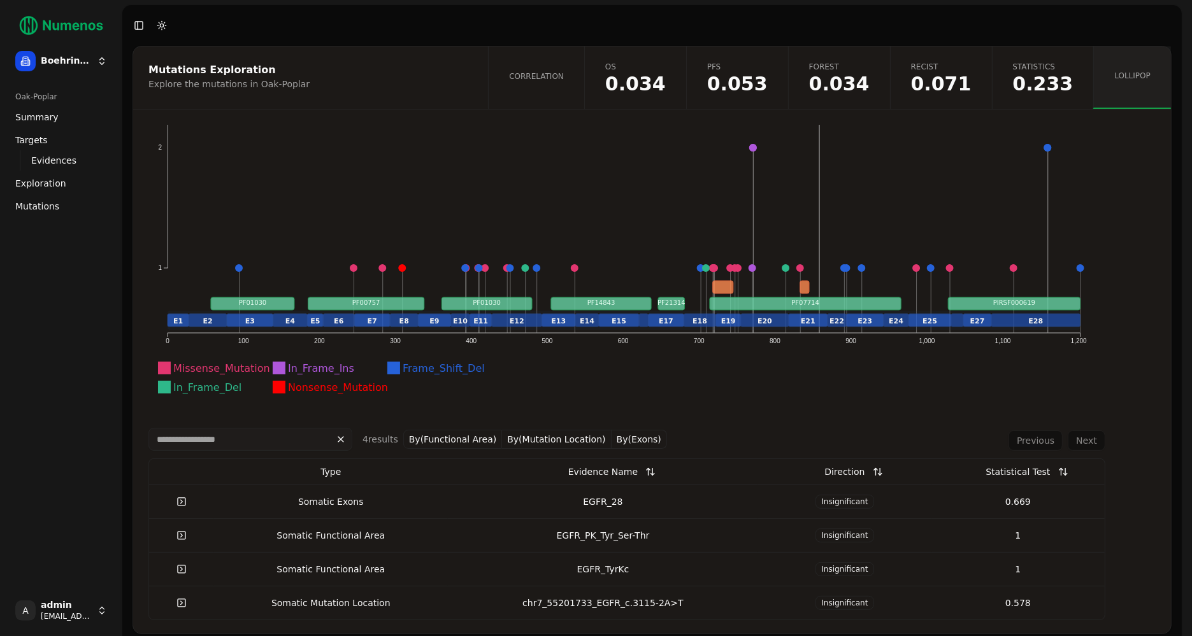
scroll to position [13, 0]
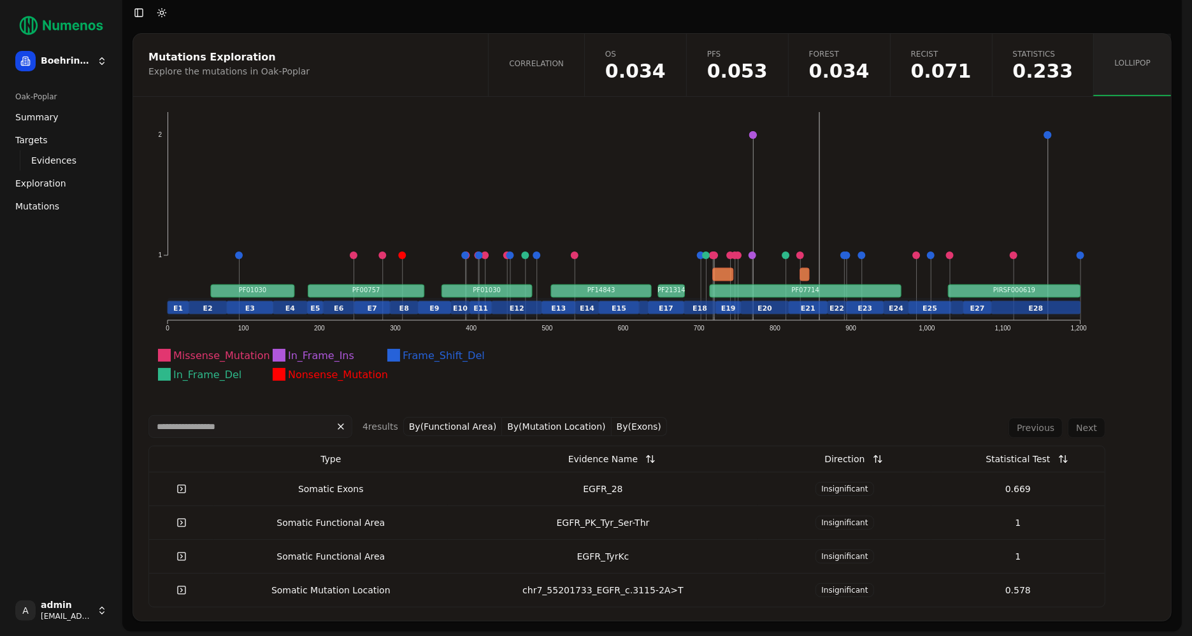
click at [719, 484] on div "EGFR_28" at bounding box center [603, 489] width 300 height 13
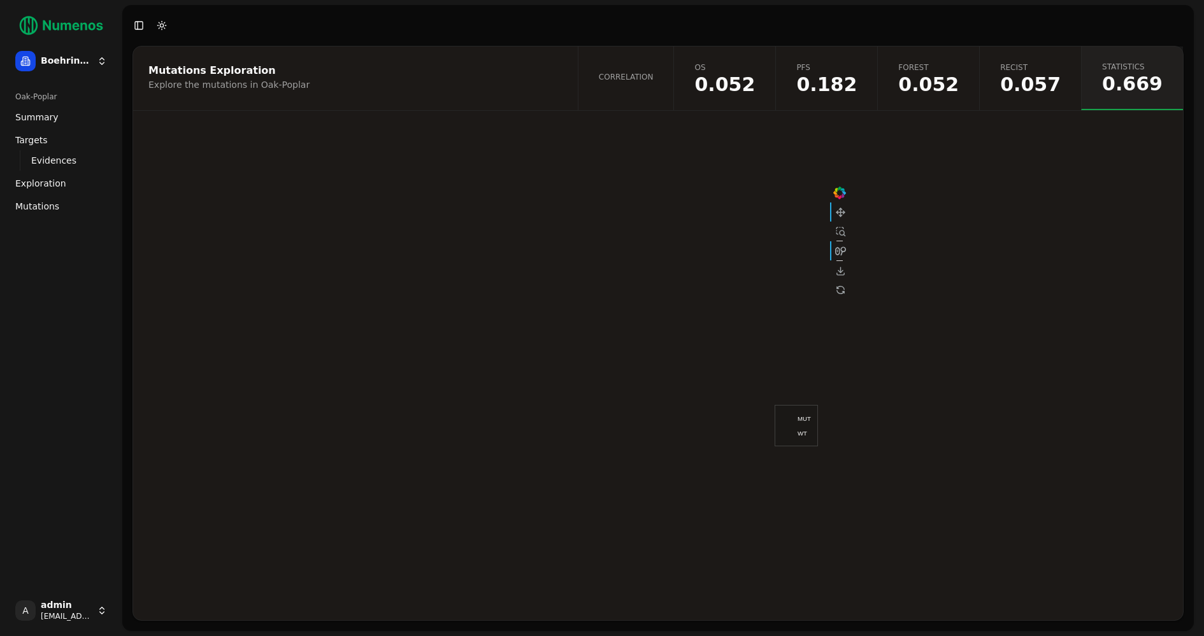
click at [667, 82] on link "Correlation" at bounding box center [626, 78] width 96 height 64
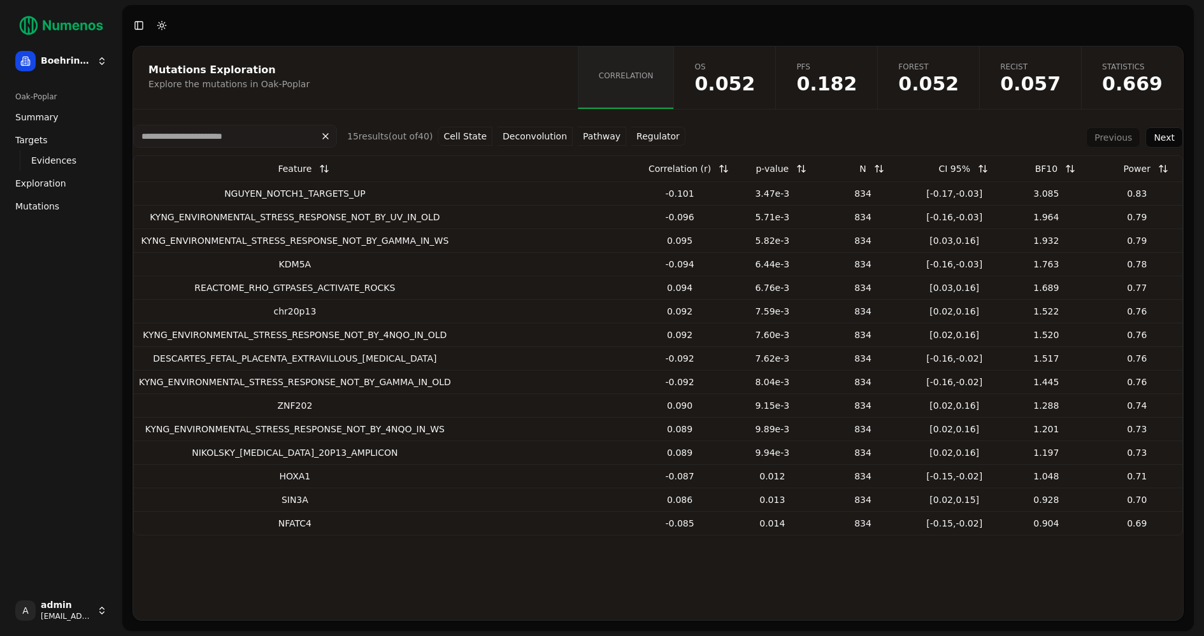
click at [602, 140] on button "Pathway" at bounding box center [602, 136] width 48 height 19
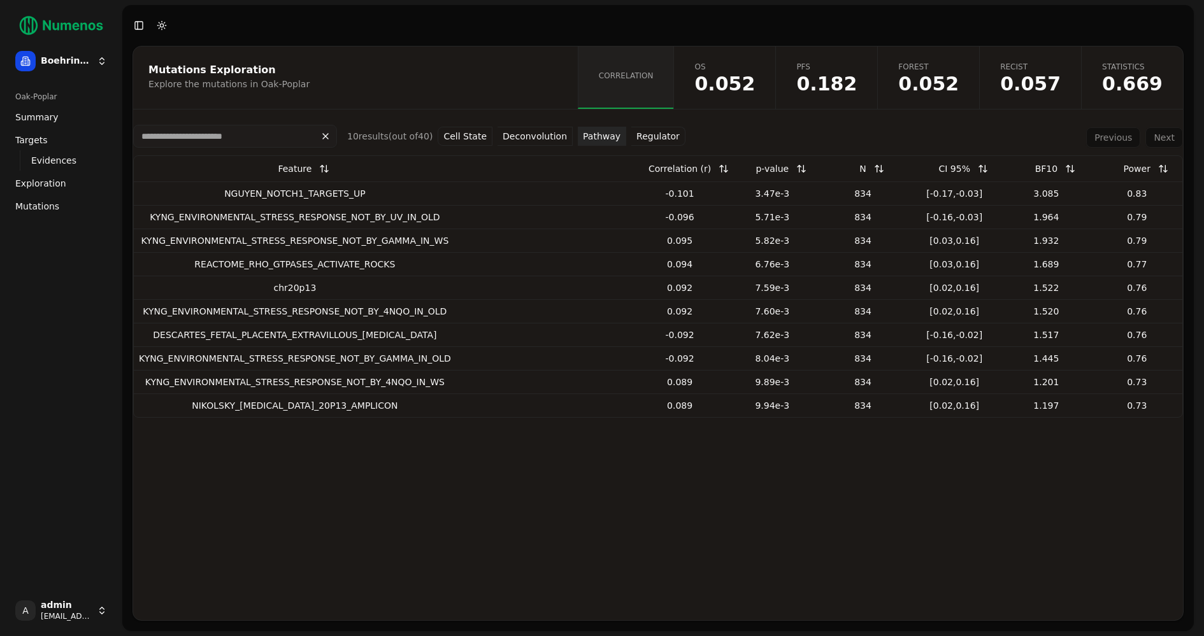
click at [46, 208] on span "Mutations" at bounding box center [37, 206] width 44 height 13
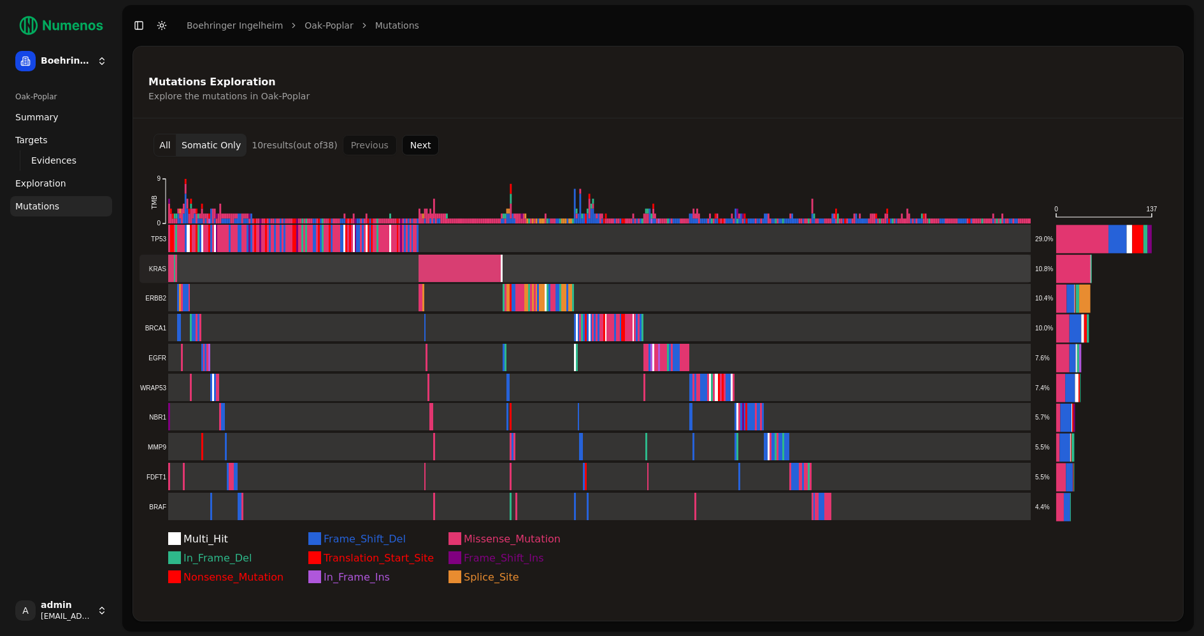
click at [226, 270] on rect at bounding box center [584, 269] width 891 height 28
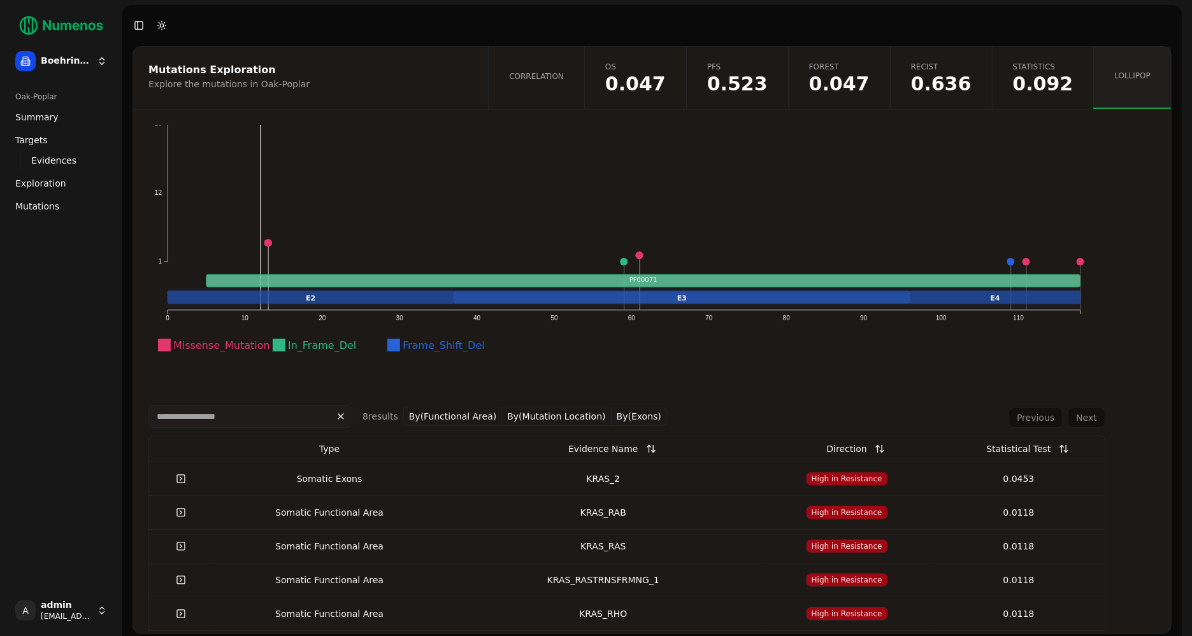
scroll to position [179, 0]
click at [1021, 448] on div "Statistical Test" at bounding box center [1018, 448] width 64 height 23
click at [1054, 452] on button at bounding box center [1063, 448] width 25 height 23
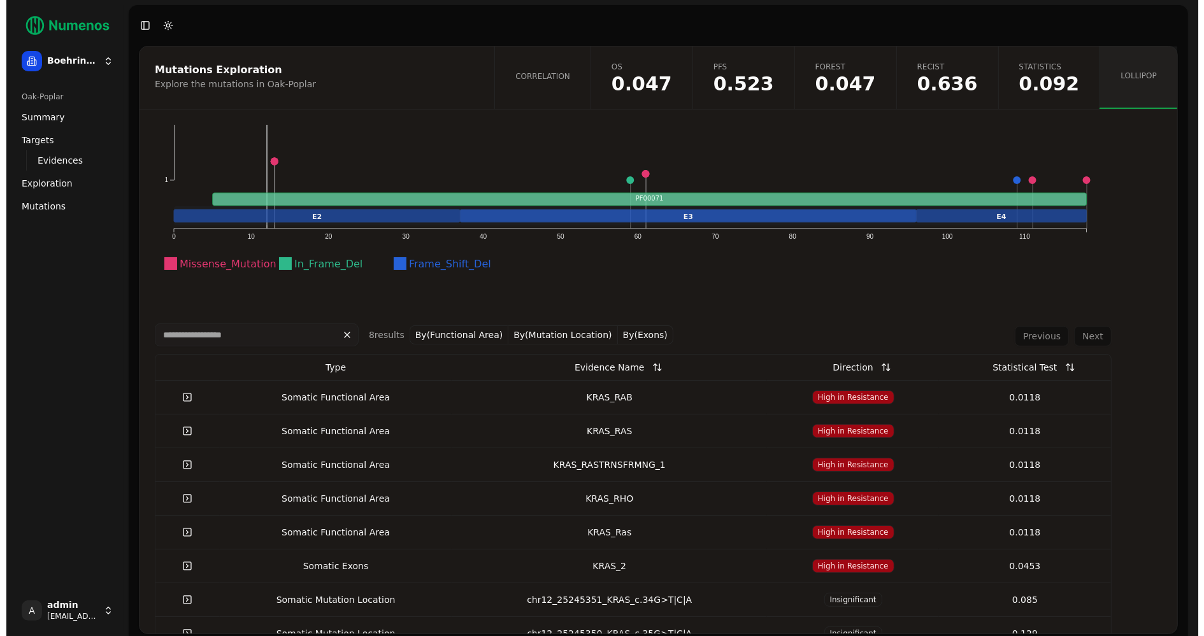
scroll to position [240, 0]
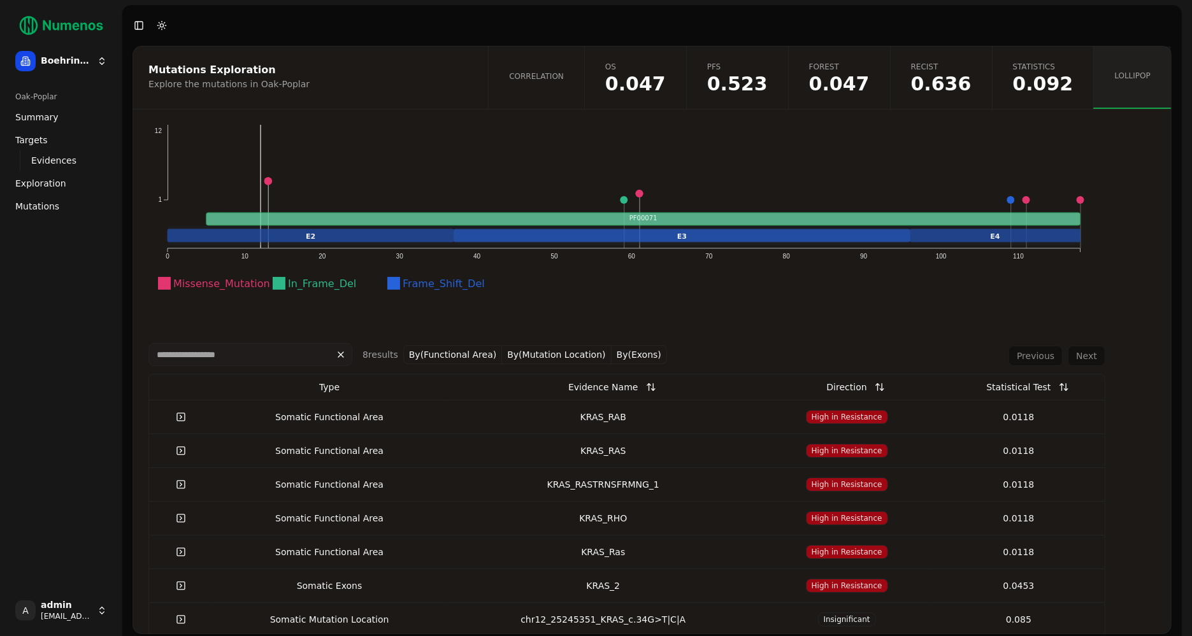
click at [556, 408] on td "KRAS_RAB" at bounding box center [602, 417] width 315 height 34
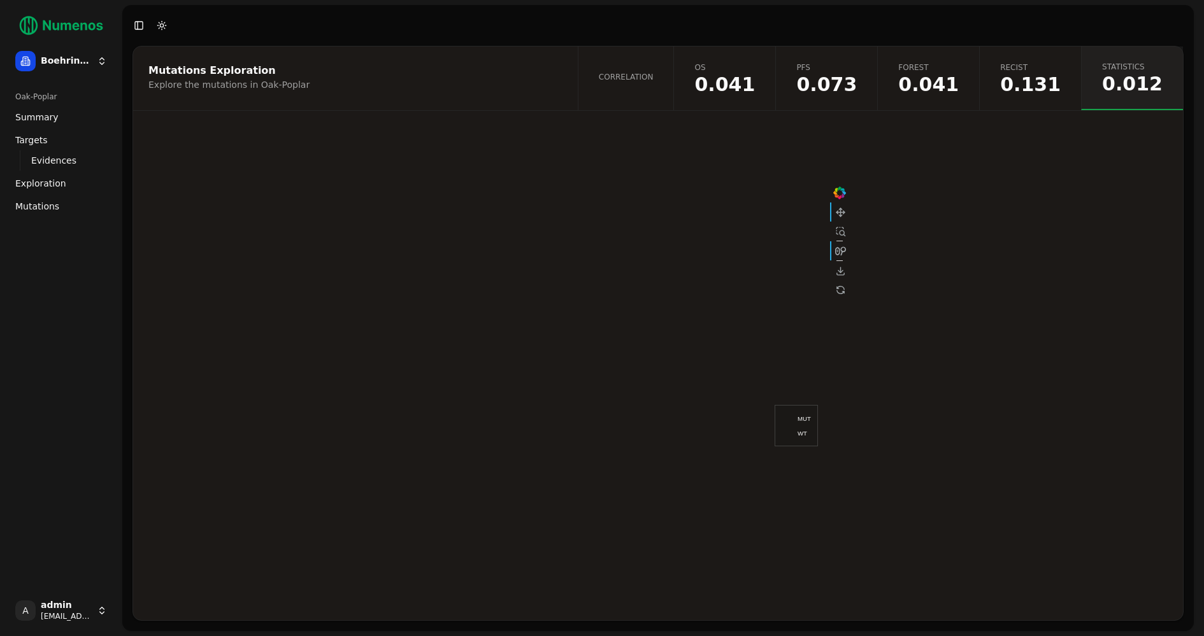
click at [674, 64] on link "Correlation" at bounding box center [626, 78] width 96 height 64
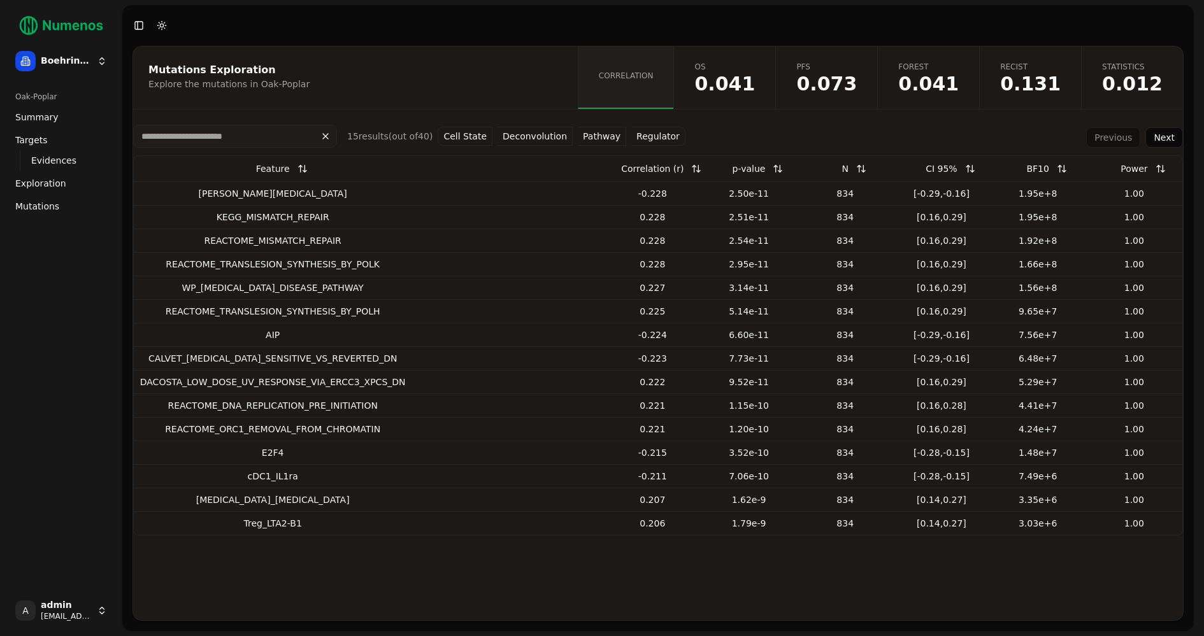
click at [597, 136] on button "Pathway" at bounding box center [602, 136] width 48 height 19
